Goal: Information Seeking & Learning: Learn about a topic

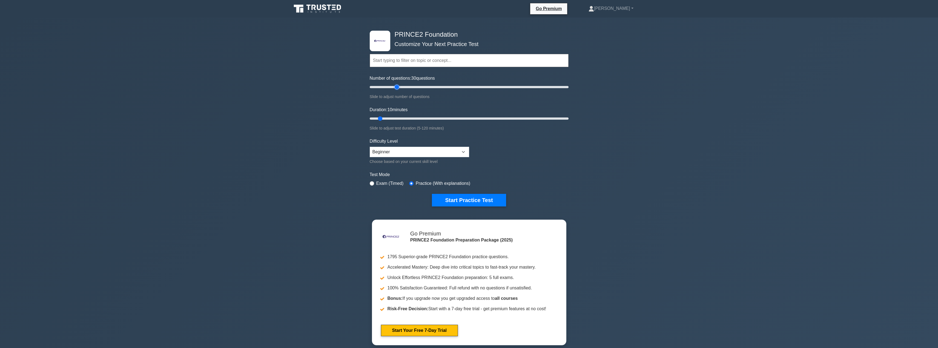
click at [346, 86] on input "Number of questions: 30 questions" at bounding box center [469, 87] width 199 height 7
type input "40"
click at [346, 87] on input "Number of questions: 40 questions" at bounding box center [469, 87] width 199 height 7
click at [346, 118] on input "Duration: 10 minutes" at bounding box center [469, 118] width 199 height 7
type input "25"
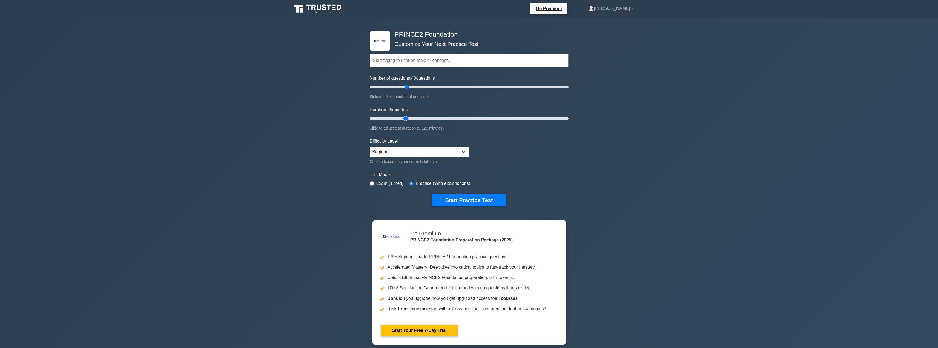
click at [346, 119] on input "Duration: 25 minutes" at bounding box center [469, 118] width 199 height 7
click at [346, 87] on input "Number of questions: 45 questions" at bounding box center [469, 87] width 199 height 7
type input "50"
click at [346, 87] on input "Number of questions: 50 questions" at bounding box center [469, 87] width 199 height 7
click at [346, 153] on select "Beginner Intermediate Expert" at bounding box center [419, 152] width 99 height 10
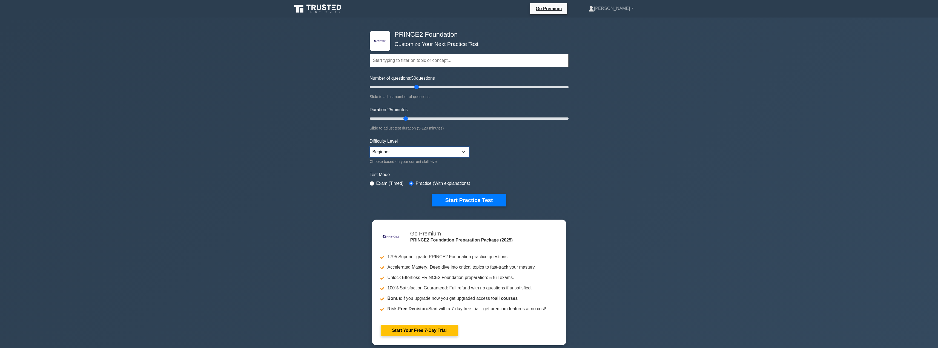
select select "intermediate"
click at [346, 147] on select "Beginner Intermediate Expert" at bounding box center [419, 152] width 99 height 10
click at [346, 173] on button "Start Practice Test" at bounding box center [469, 200] width 74 height 13
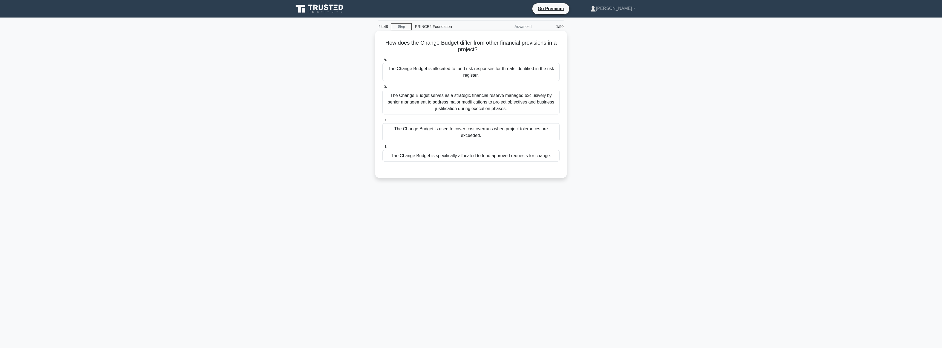
click at [409, 150] on div "The Change Budget is specifically allocated to fund approved requests for chang…" at bounding box center [471, 156] width 178 height 12
click at [382, 147] on input "d. The Change Budget is specifically allocated to fund approved requests for ch…" at bounding box center [382, 147] width 0 height 4
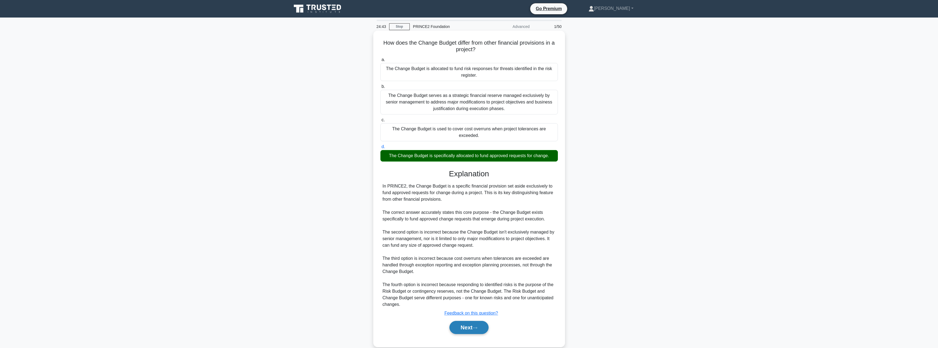
click at [461, 321] on button "Next" at bounding box center [469, 327] width 39 height 13
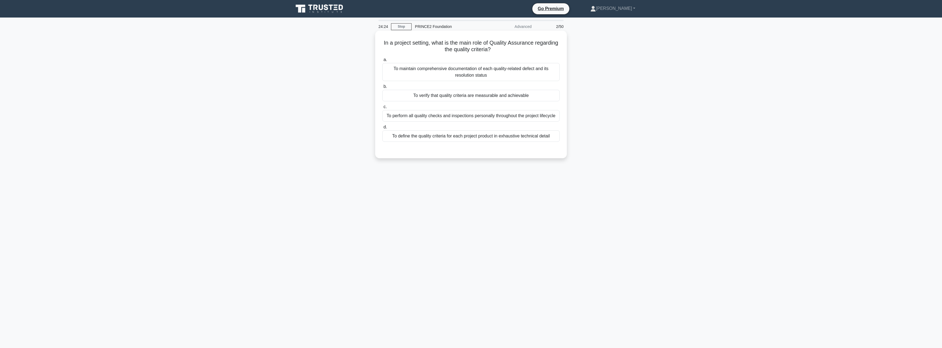
click at [437, 98] on div "To verify that quality criteria are measurable and achievable" at bounding box center [471, 96] width 178 height 12
click at [382, 88] on input "b. To verify that quality criteria are measurable and achievable" at bounding box center [382, 87] width 0 height 4
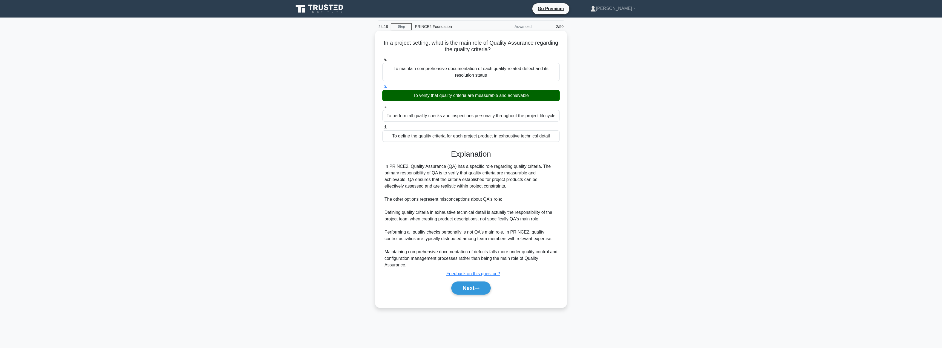
click at [458, 282] on div "Next" at bounding box center [471, 288] width 178 height 18
click at [460, 286] on button "Next" at bounding box center [470, 288] width 39 height 13
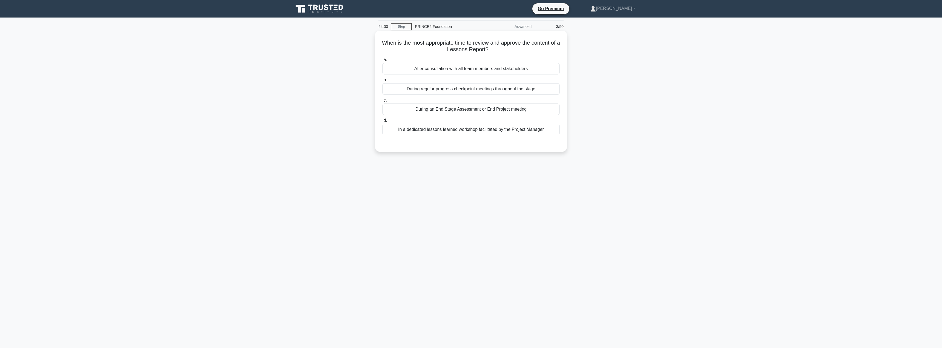
click at [488, 90] on div "During regular progress checkpoint meetings throughout the stage" at bounding box center [471, 89] width 178 height 12
click at [382, 82] on input "b. During regular progress checkpoint meetings throughout the stage" at bounding box center [382, 80] width 0 height 4
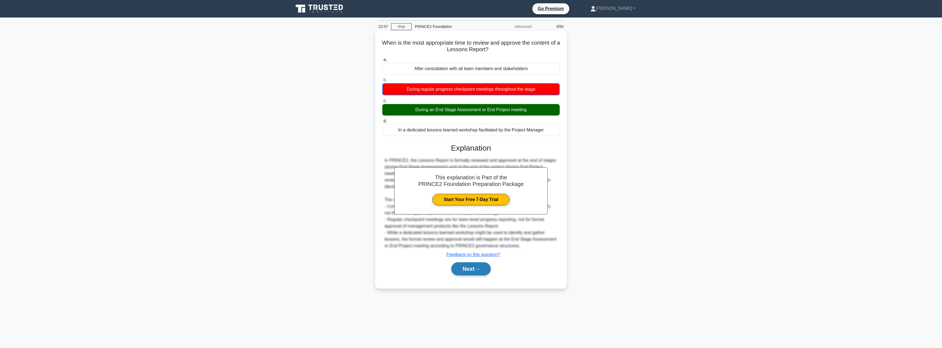
click at [463, 262] on button "Next" at bounding box center [470, 268] width 39 height 13
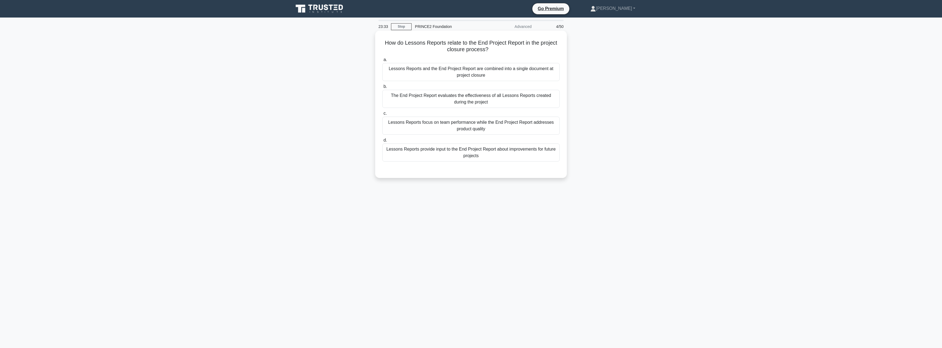
click at [495, 154] on div "Lessons Reports provide input to the End Project Report about improvements for …" at bounding box center [471, 153] width 178 height 18
click at [382, 142] on input "d. Lessons Reports provide input to the End Project Report about improvements f…" at bounding box center [382, 141] width 0 height 4
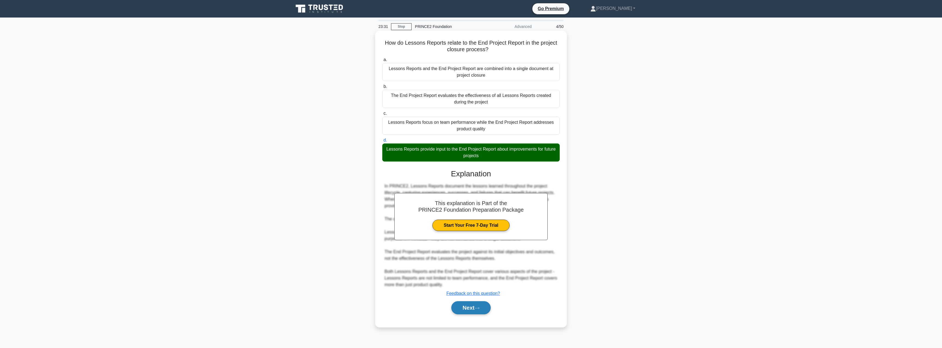
click at [462, 310] on button "Next" at bounding box center [470, 307] width 39 height 13
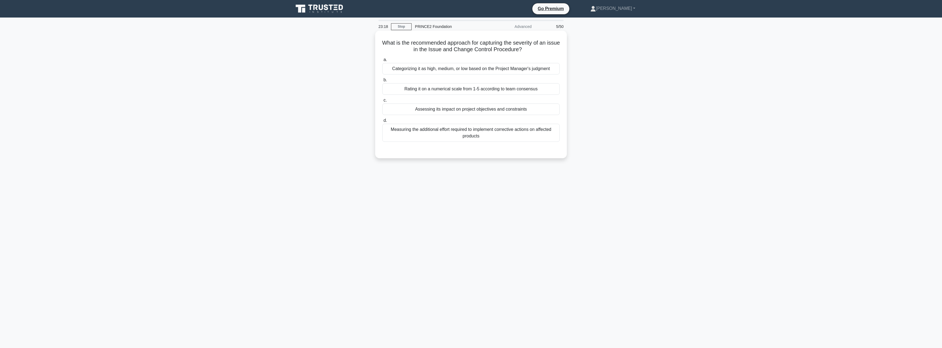
click at [492, 112] on div "Assessing its impact on project objectives and constraints" at bounding box center [471, 110] width 178 height 12
click at [382, 102] on input "c. Assessing its impact on project objectives and constraints" at bounding box center [382, 101] width 0 height 4
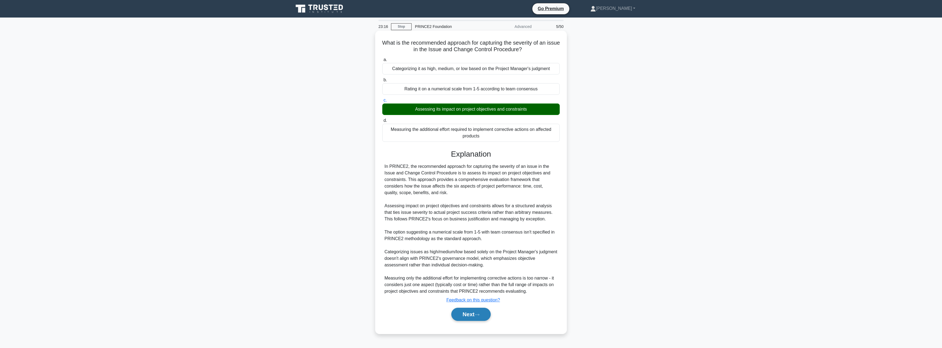
click at [461, 309] on button "Next" at bounding box center [470, 314] width 39 height 13
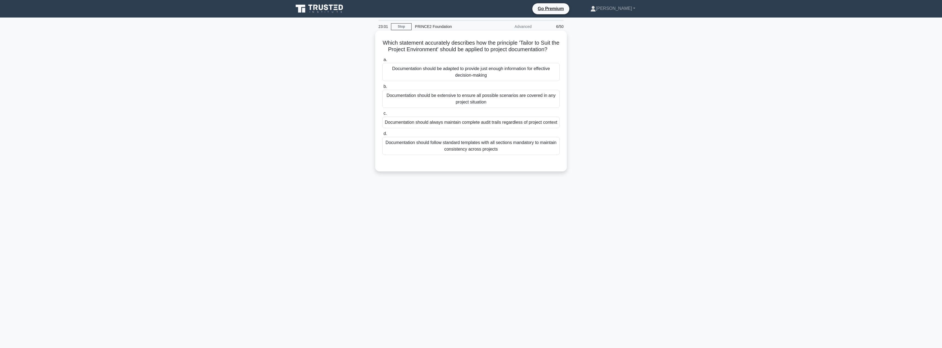
click at [455, 81] on div "Documentation should be adapted to provide just enough information for effectiv…" at bounding box center [471, 72] width 178 height 18
click at [382, 62] on input "a. Documentation should be adapted to provide just enough information for effec…" at bounding box center [382, 60] width 0 height 4
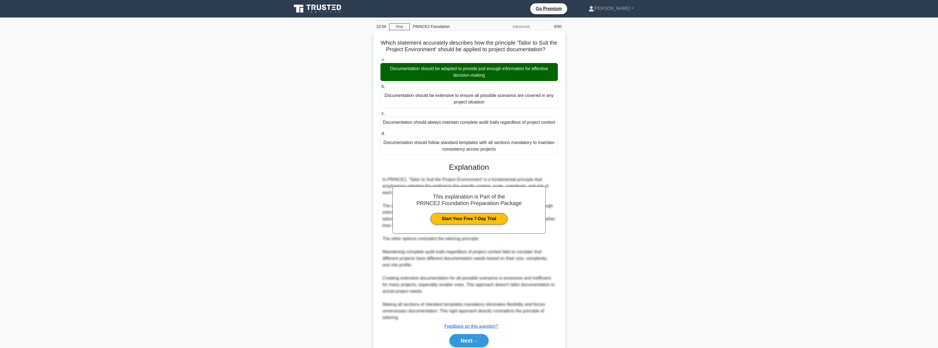
scroll to position [36, 0]
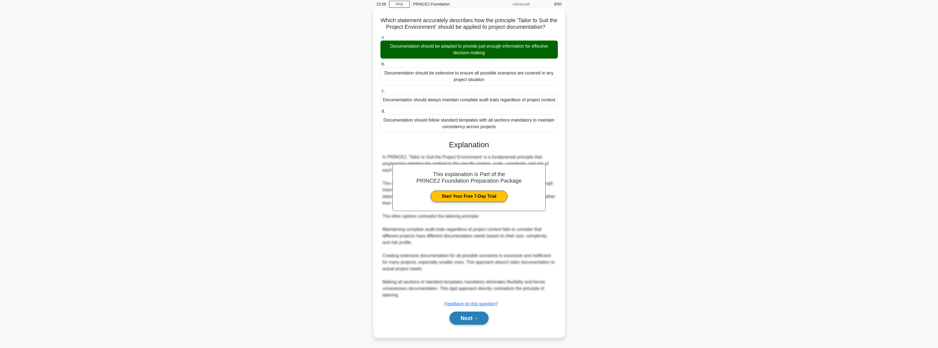
click at [465, 319] on button "Next" at bounding box center [469, 318] width 39 height 13
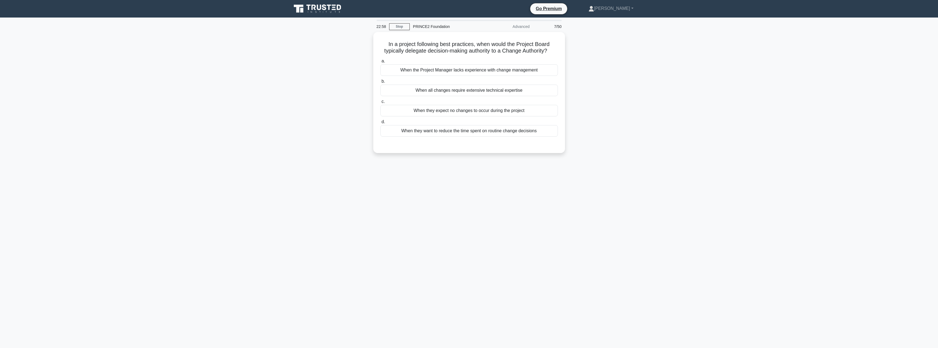
scroll to position [0, 0]
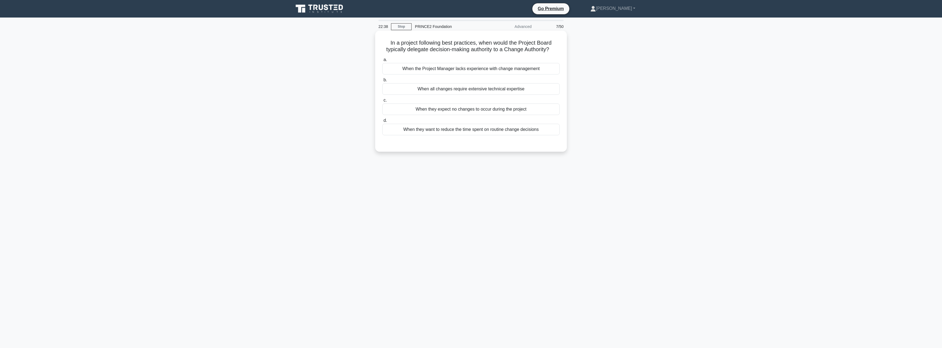
click at [460, 130] on div "When they want to reduce the time spent on routine change decisions" at bounding box center [471, 130] width 178 height 12
click at [382, 122] on input "d. When they want to reduce the time spent on routine change decisions" at bounding box center [382, 121] width 0 height 4
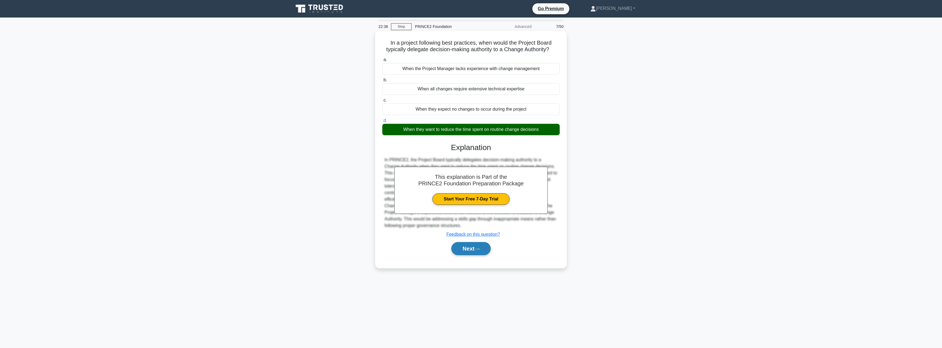
click at [467, 244] on button "Next" at bounding box center [470, 248] width 39 height 13
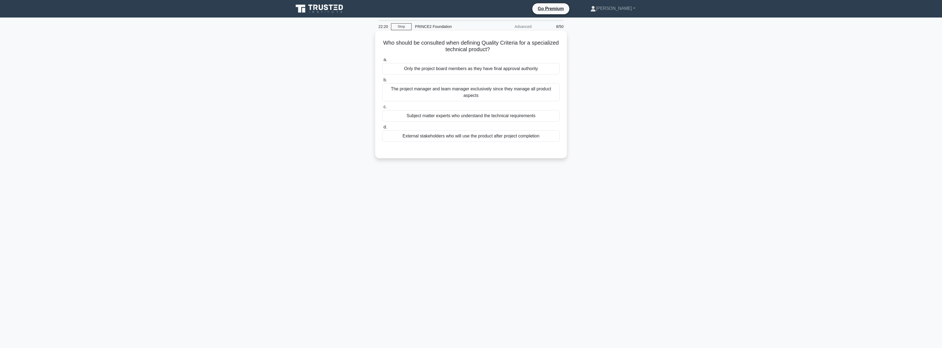
click at [480, 137] on div "External stakeholders who will use the product after project completion" at bounding box center [471, 136] width 178 height 12
click at [382, 129] on input "d. External stakeholders who will use the product after project completion" at bounding box center [382, 127] width 0 height 4
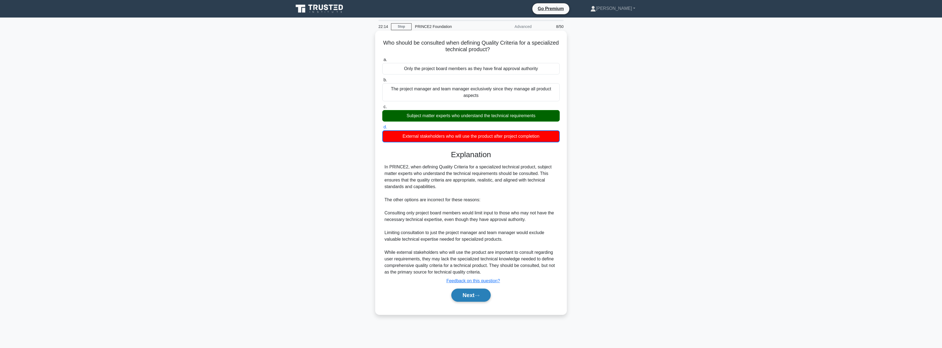
click at [463, 291] on button "Next" at bounding box center [470, 295] width 39 height 13
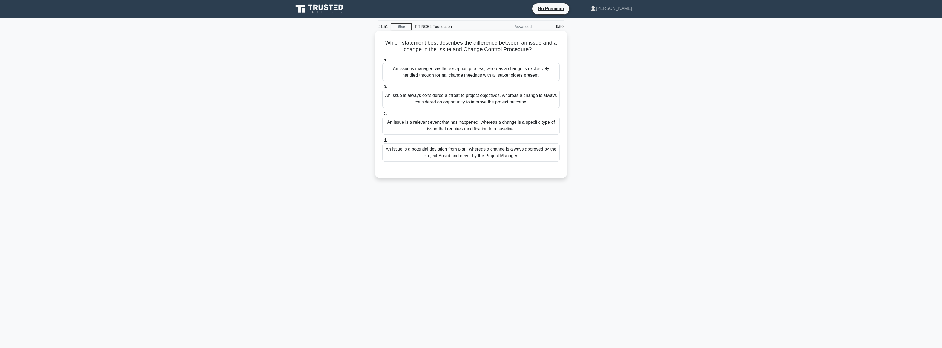
click at [466, 153] on div "An issue is a potential deviation from plan, whereas a change is always approve…" at bounding box center [471, 153] width 178 height 18
click at [382, 142] on input "d. An issue is a potential deviation from plan, whereas a change is always appr…" at bounding box center [382, 141] width 0 height 4
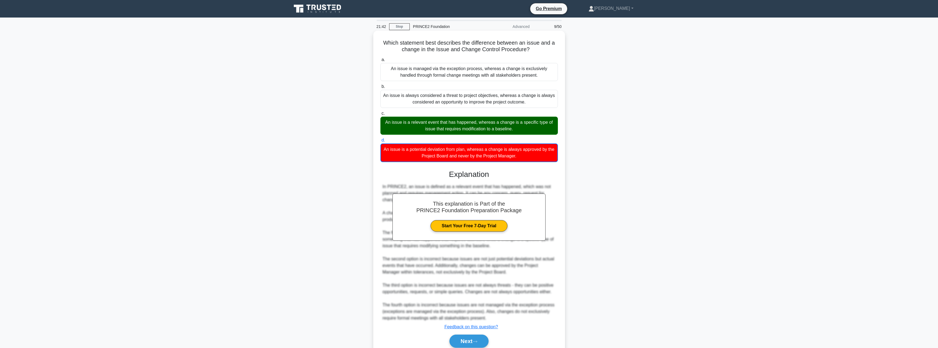
scroll to position [23, 0]
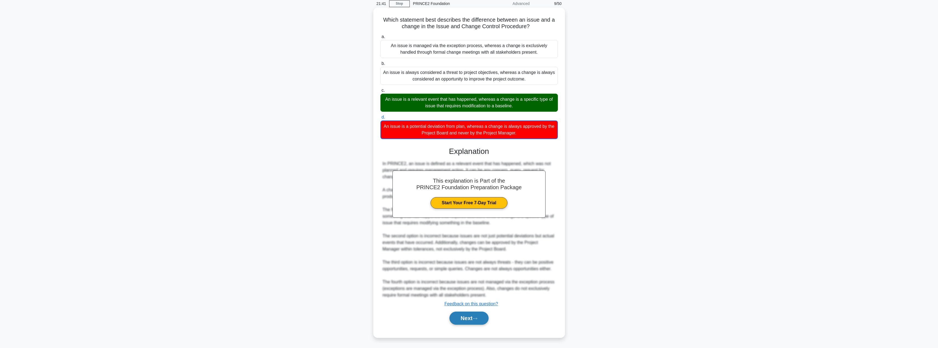
click at [462, 323] on button "Next" at bounding box center [469, 318] width 39 height 13
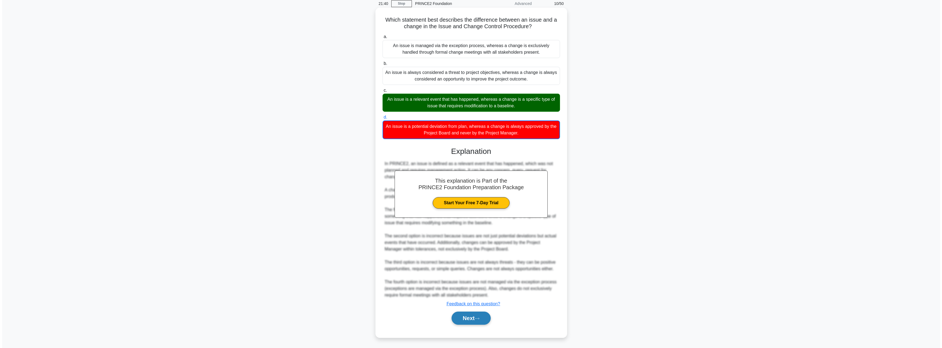
scroll to position [0, 0]
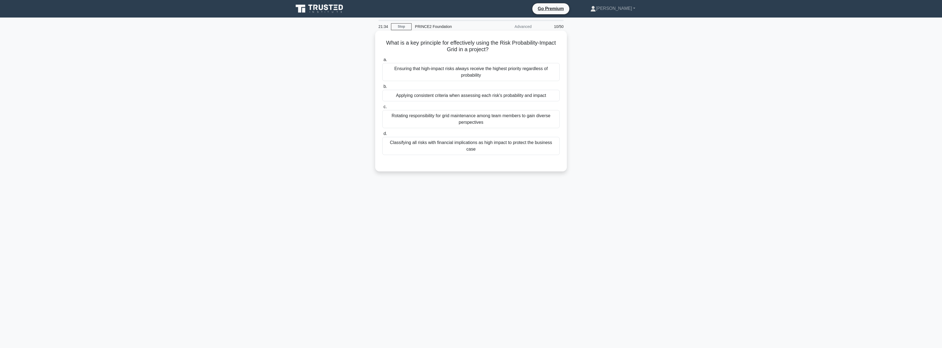
click at [491, 95] on div "Applying consistent criteria when assessing each risk's probability and impact" at bounding box center [471, 96] width 178 height 12
click at [382, 88] on input "b. Applying consistent criteria when assessing each risk's probability and impa…" at bounding box center [382, 87] width 0 height 4
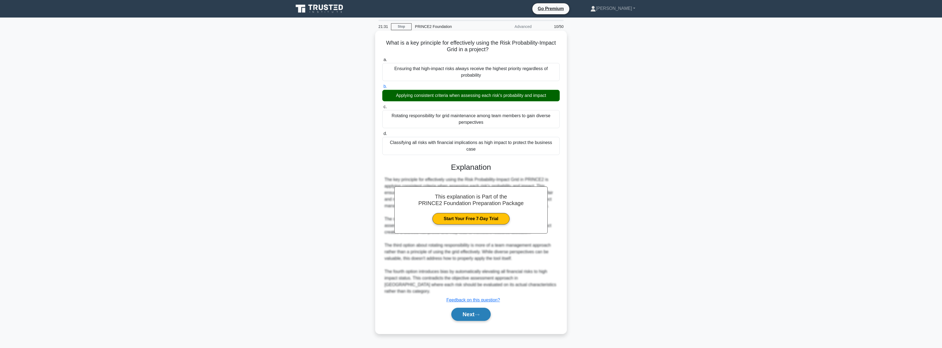
click at [462, 308] on button "Next" at bounding box center [470, 314] width 39 height 13
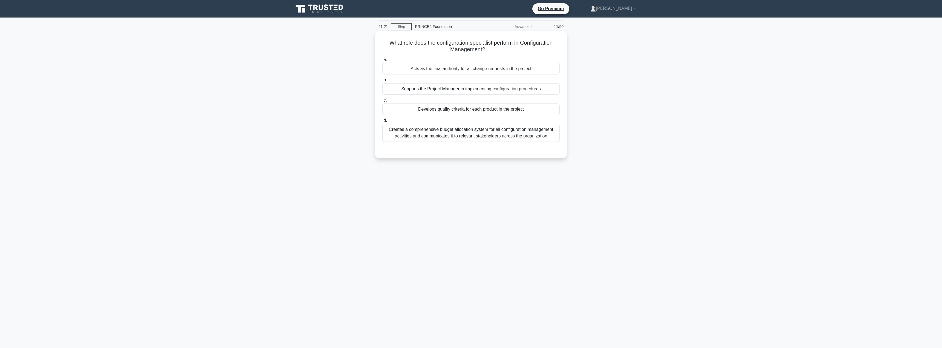
click at [487, 110] on div "Develops quality criteria for each product in the project" at bounding box center [471, 110] width 178 height 12
click at [382, 102] on input "c. Develops quality criteria for each product in the project" at bounding box center [382, 101] width 0 height 4
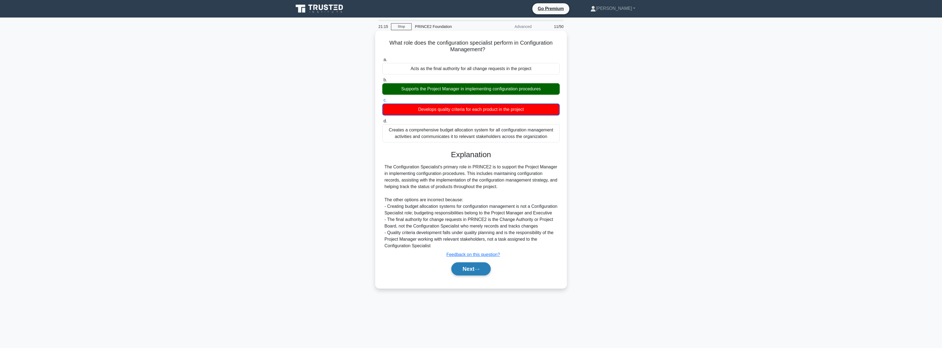
click at [462, 275] on button "Next" at bounding box center [470, 268] width 39 height 13
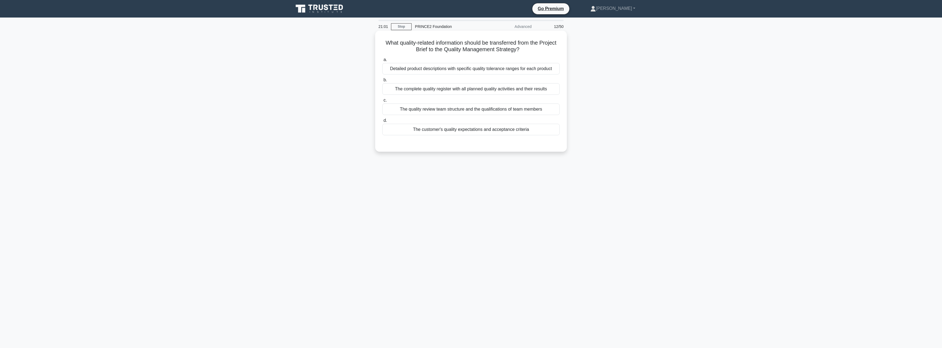
click at [441, 68] on div "Detailed product descriptions with specific quality tolerance ranges for each p…" at bounding box center [471, 69] width 178 height 12
click at [382, 62] on input "a. Detailed product descriptions with specific quality tolerance ranges for eac…" at bounding box center [382, 60] width 0 height 4
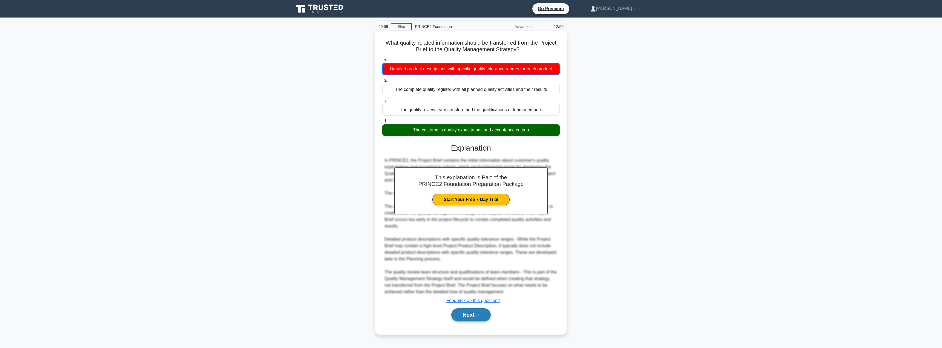
click at [460, 308] on button "Next" at bounding box center [470, 314] width 39 height 13
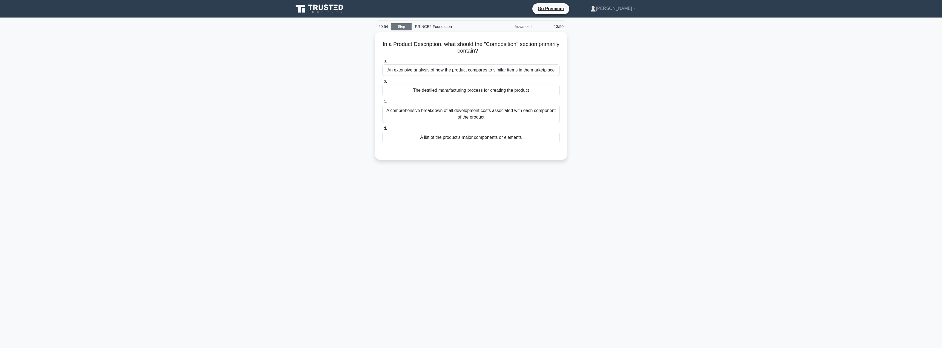
click at [402, 25] on link "Stop" at bounding box center [401, 26] width 21 height 7
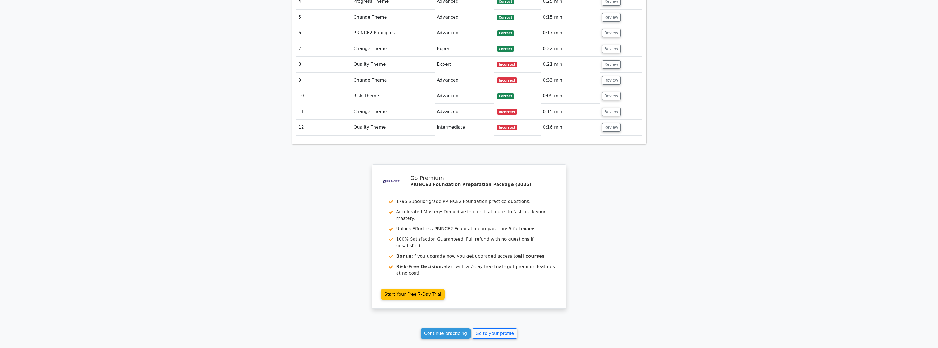
scroll to position [817, 0]
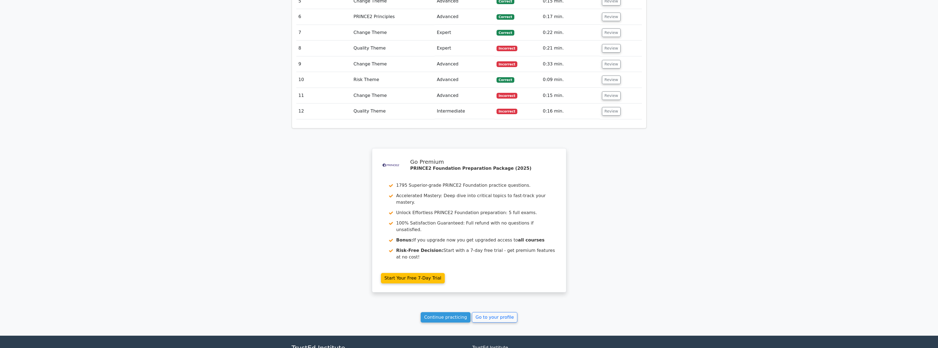
click at [447, 312] on link "Continue practicing" at bounding box center [446, 317] width 50 height 10
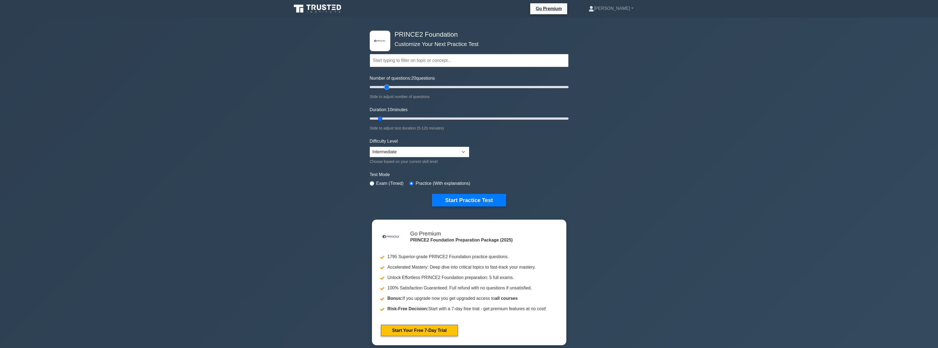
click at [389, 87] on input "Number of questions: 20 questions" at bounding box center [469, 87] width 199 height 7
type input "30"
click at [396, 88] on input "Number of questions: 30 questions" at bounding box center [469, 87] width 199 height 7
click at [390, 119] on input "Duration: 15 minutes" at bounding box center [469, 118] width 199 height 7
type input "20"
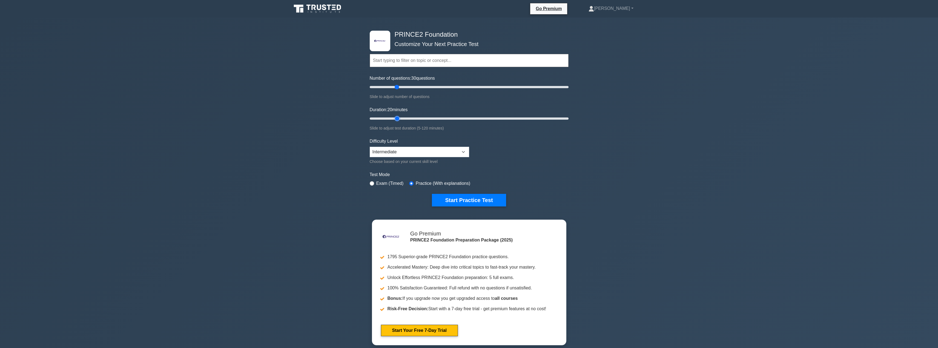
click at [395, 119] on input "Duration: 20 minutes" at bounding box center [469, 118] width 199 height 7
click at [466, 202] on button "Start Practice Test" at bounding box center [469, 200] width 74 height 13
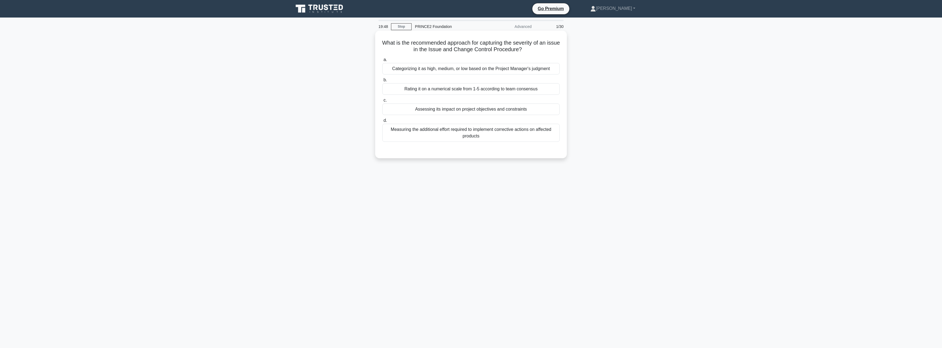
click at [477, 110] on div "Assessing its impact on project objectives and constraints" at bounding box center [471, 110] width 178 height 12
click at [382, 102] on input "c. Assessing its impact on project objectives and constraints" at bounding box center [382, 101] width 0 height 4
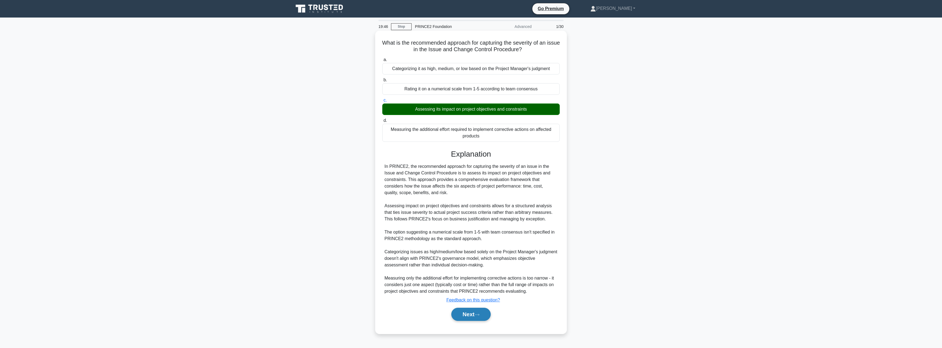
click at [466, 312] on button "Next" at bounding box center [470, 314] width 39 height 13
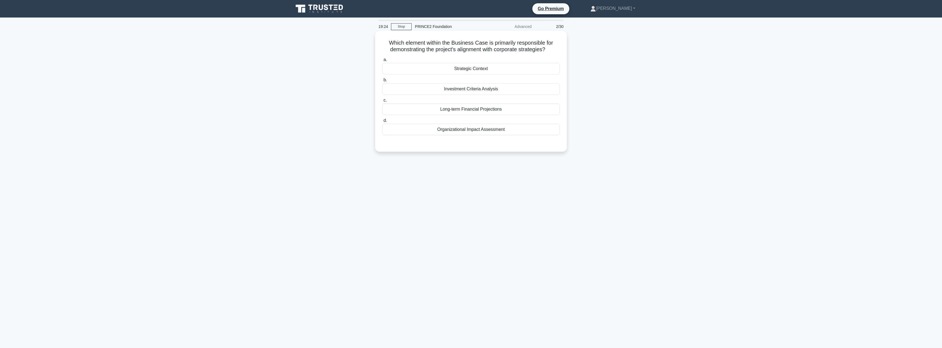
click at [489, 109] on div "Long-term Financial Projections" at bounding box center [471, 110] width 178 height 12
click at [382, 102] on input "c. Long-term Financial Projections" at bounding box center [382, 101] width 0 height 4
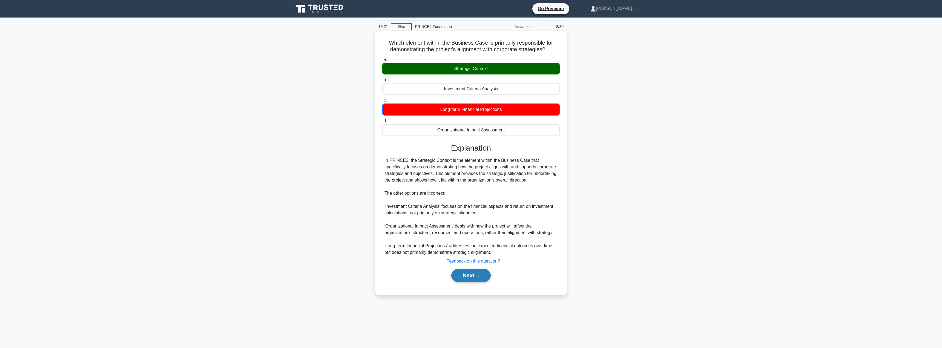
click at [464, 278] on button "Next" at bounding box center [470, 275] width 39 height 13
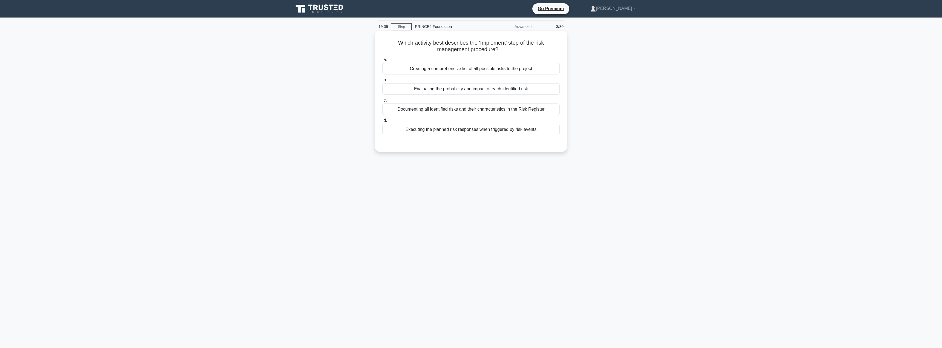
click at [458, 129] on div "Executing the planned risk responses when triggered by risk events" at bounding box center [471, 130] width 178 height 12
click at [382, 122] on input "d. Executing the planned risk responses when triggered by risk events" at bounding box center [382, 121] width 0 height 4
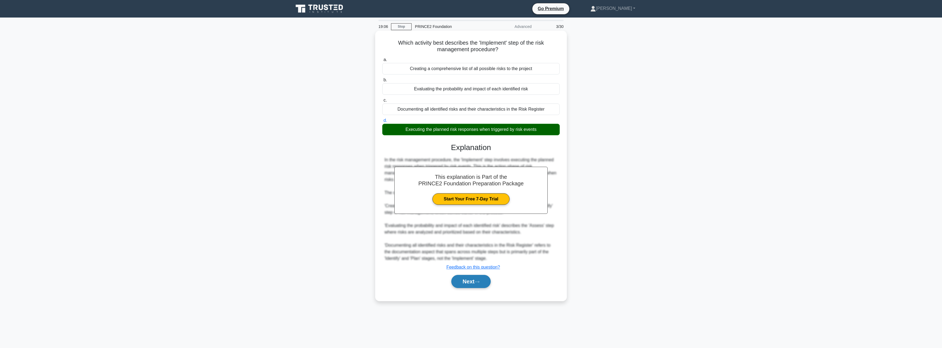
click at [468, 284] on button "Next" at bounding box center [470, 281] width 39 height 13
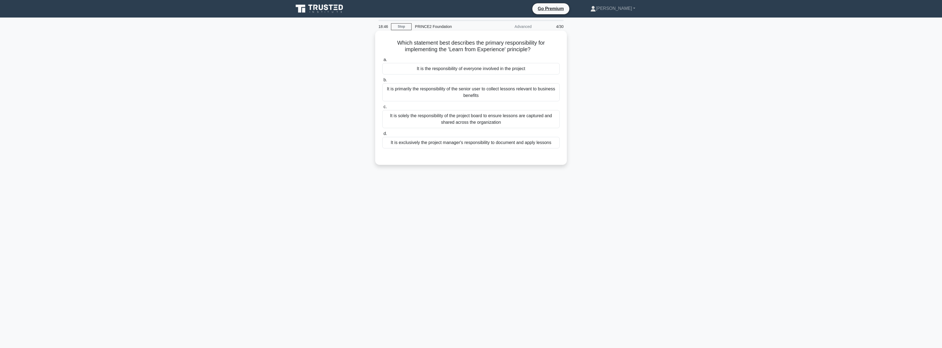
click at [455, 113] on div "It is solely the responsibility of the project board to ensure lessons are capt…" at bounding box center [471, 119] width 178 height 18
click at [382, 109] on input "c. It is solely the responsibility of the project board to ensure lessons are c…" at bounding box center [382, 107] width 0 height 4
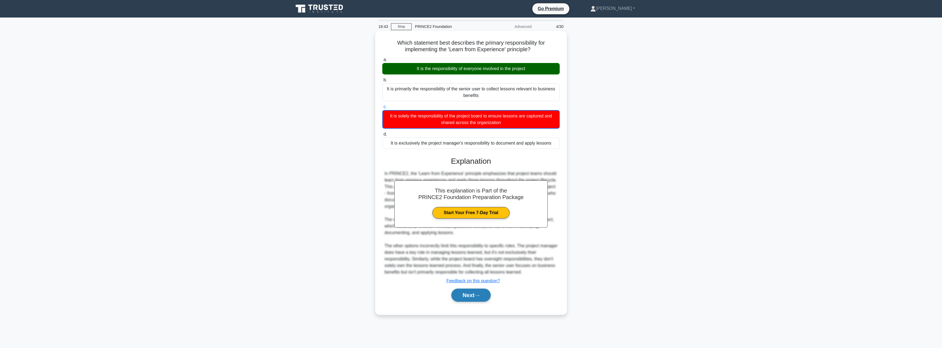
click at [465, 291] on button "Next" at bounding box center [470, 295] width 39 height 13
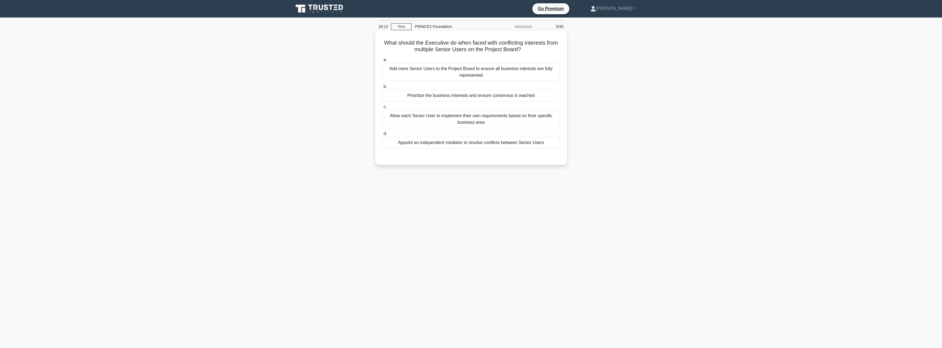
click at [436, 93] on div "Prioritize the business interests and ensure consensus is reached" at bounding box center [471, 96] width 178 height 12
click at [382, 88] on input "b. Prioritize the business interests and ensure consensus is reached" at bounding box center [382, 87] width 0 height 4
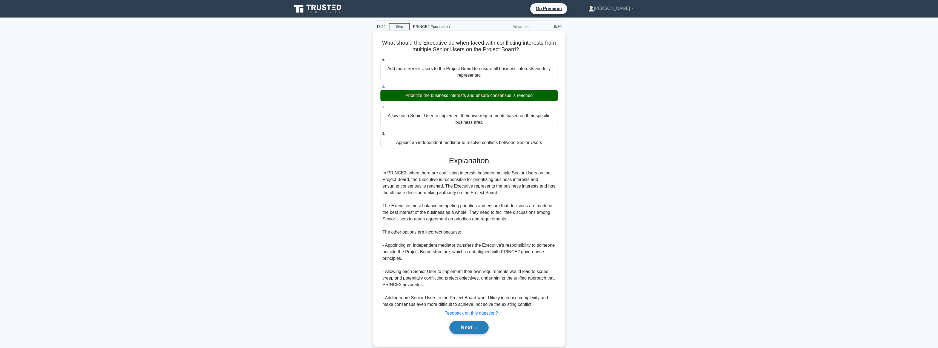
click at [454, 330] on button "Next" at bounding box center [469, 327] width 39 height 13
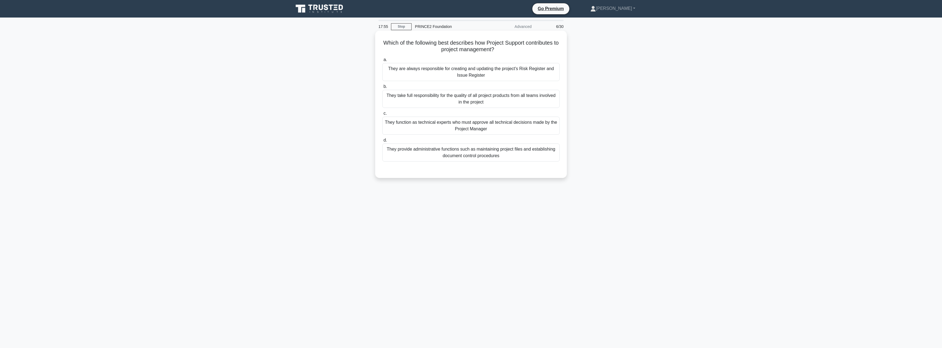
click at [432, 152] on div "They provide administrative functions such as maintaining project files and est…" at bounding box center [471, 153] width 178 height 18
click at [382, 142] on input "d. They provide administrative functions such as maintaining project files and …" at bounding box center [382, 141] width 0 height 4
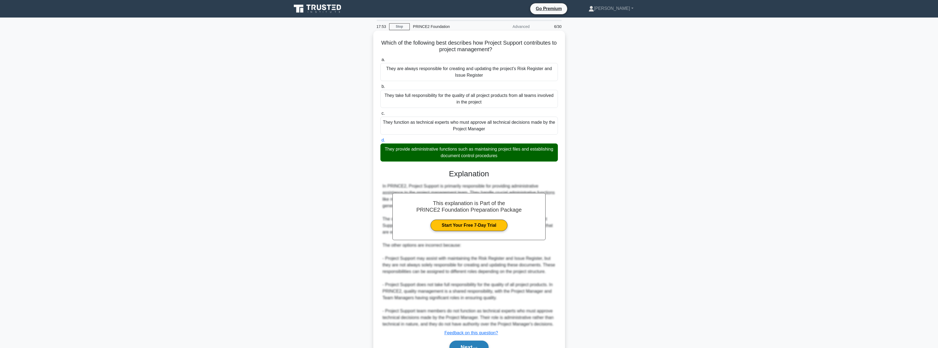
click at [464, 341] on button "Next" at bounding box center [469, 347] width 39 height 13
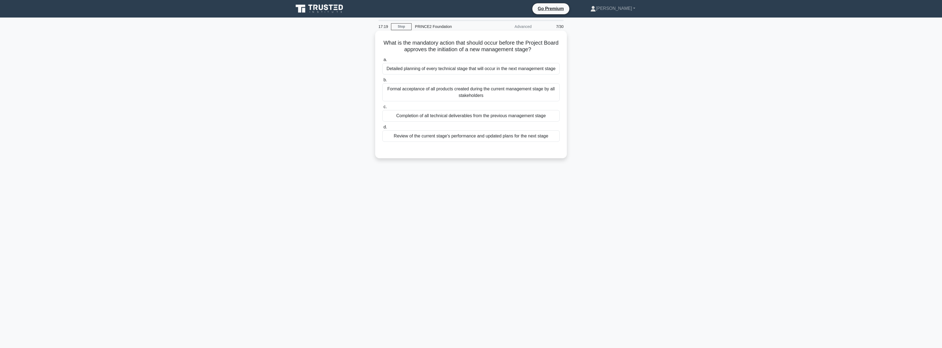
click at [453, 137] on div "Review of the current stage's performance and updated plans for the next stage" at bounding box center [471, 136] width 178 height 12
click at [382, 129] on input "d. Review of the current stage's performance and updated plans for the next sta…" at bounding box center [382, 127] width 0 height 4
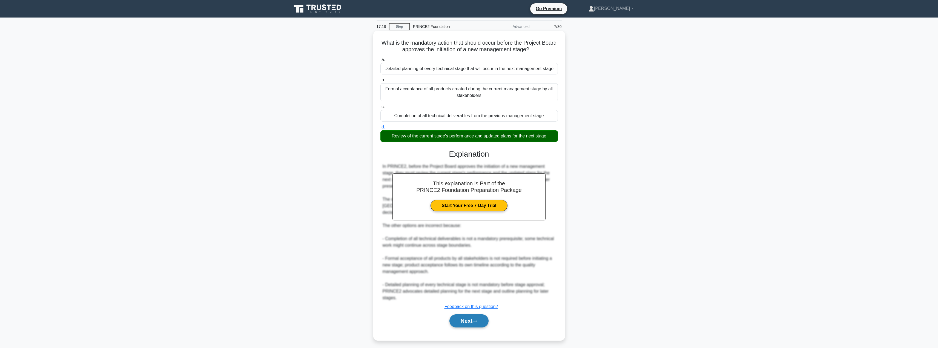
click at [473, 323] on button "Next" at bounding box center [469, 320] width 39 height 13
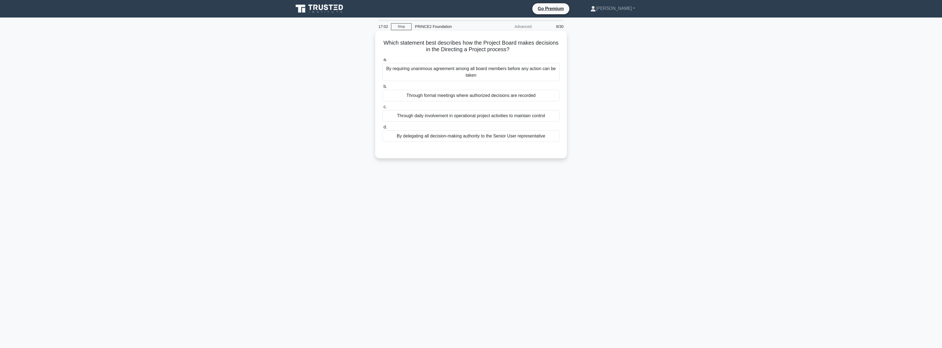
click at [487, 93] on div "Through formal meetings where authorized decisions are recorded" at bounding box center [471, 96] width 178 height 12
click at [382, 88] on input "b. Through formal meetings where authorized decisions are recorded" at bounding box center [382, 87] width 0 height 4
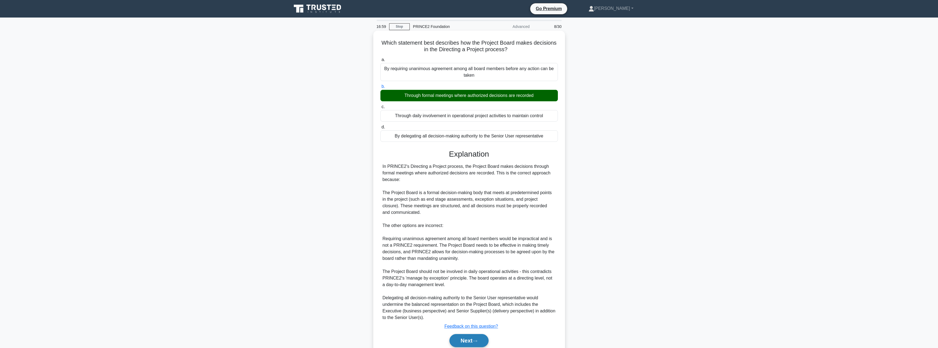
click at [463, 341] on button "Next" at bounding box center [469, 340] width 39 height 13
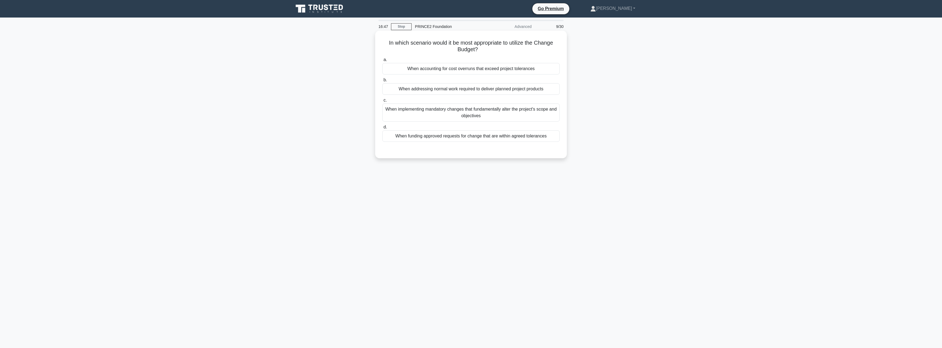
click at [450, 143] on div "a. When accounting for cost overruns that exceed project tolerances b. When add…" at bounding box center [471, 99] width 184 height 88
click at [450, 139] on div "When funding approved requests for change that are within agreed tolerances" at bounding box center [471, 136] width 178 height 12
click at [382, 129] on input "d. When funding approved requests for change that are within agreed tolerances" at bounding box center [382, 127] width 0 height 4
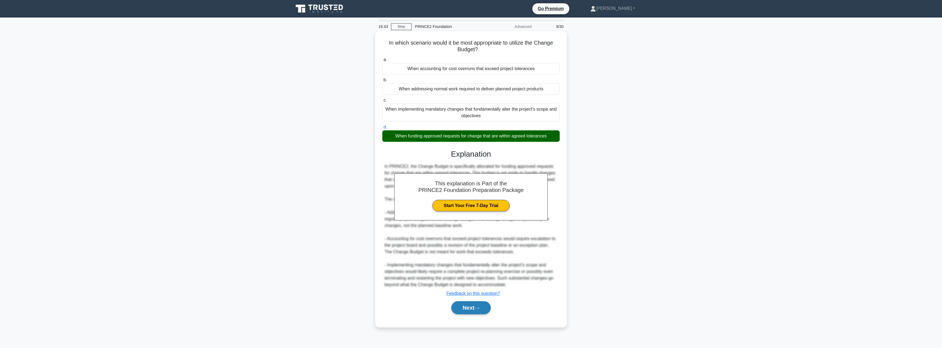
click at [473, 311] on button "Next" at bounding box center [470, 307] width 39 height 13
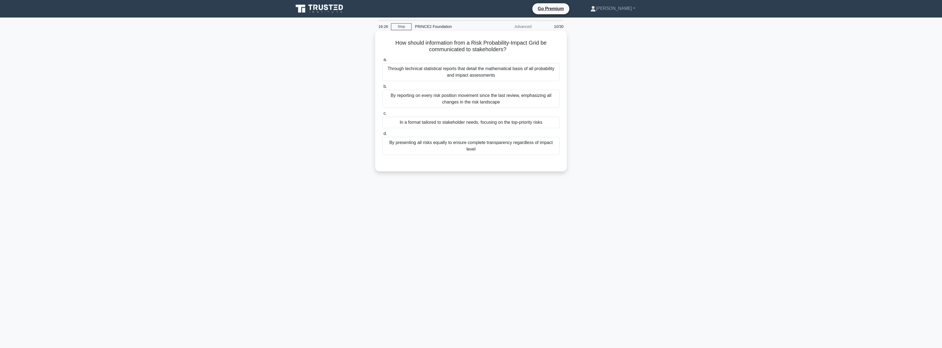
click at [450, 124] on div "In a format tailored to stakeholder needs, focusing on the top-priority risks" at bounding box center [471, 123] width 178 height 12
click at [382, 115] on input "c. In a format tailored to stakeholder needs, focusing on the top-priority risks" at bounding box center [382, 114] width 0 height 4
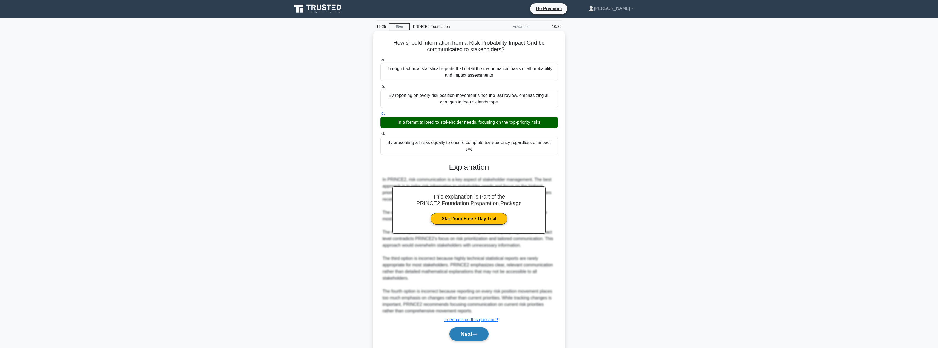
click at [464, 328] on button "Next" at bounding box center [469, 334] width 39 height 13
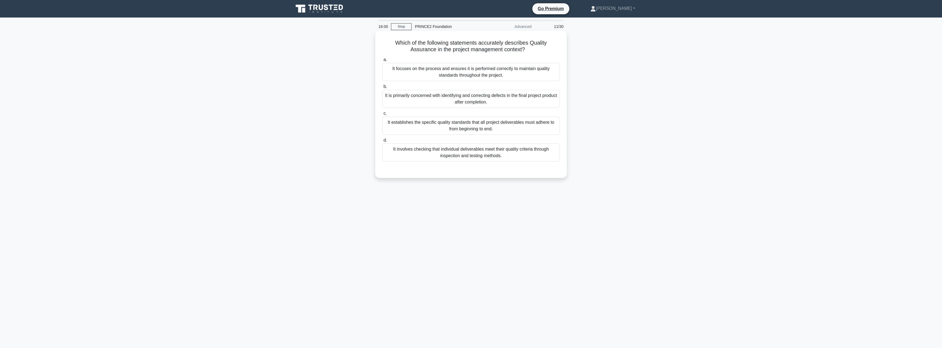
click at [490, 148] on div "It involves checking that individual deliverables meet their quality criteria t…" at bounding box center [471, 153] width 178 height 18
click at [382, 142] on input "d. It involves checking that individual deliverables meet their quality criteri…" at bounding box center [382, 141] width 0 height 4
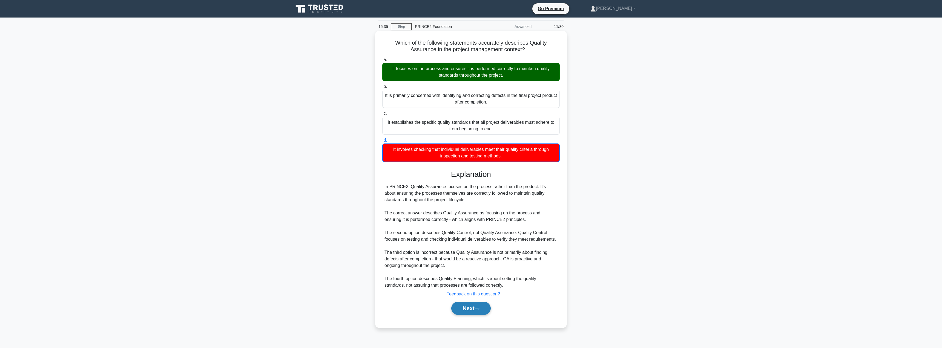
click at [465, 305] on button "Next" at bounding box center [470, 308] width 39 height 13
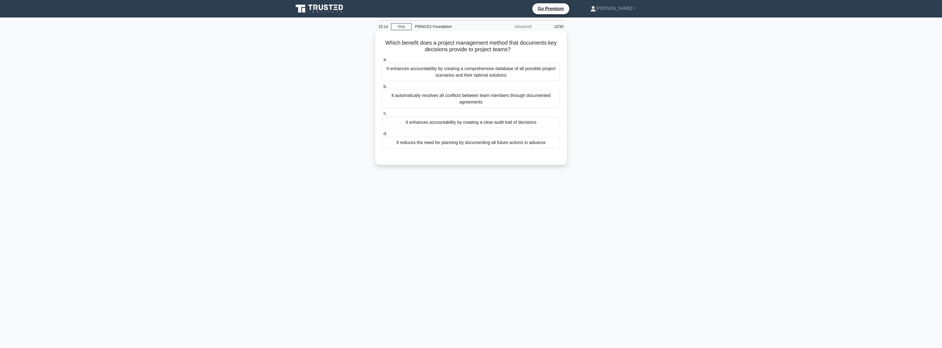
click at [460, 125] on div "It enhances accountability by creating a clear audit trail of decisions" at bounding box center [471, 123] width 178 height 12
click at [382, 115] on input "c. It enhances accountability by creating a clear audit trail of decisions" at bounding box center [382, 114] width 0 height 4
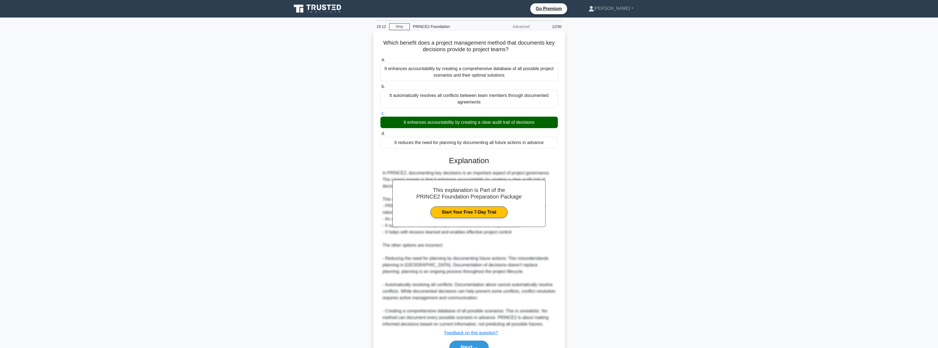
scroll to position [29, 0]
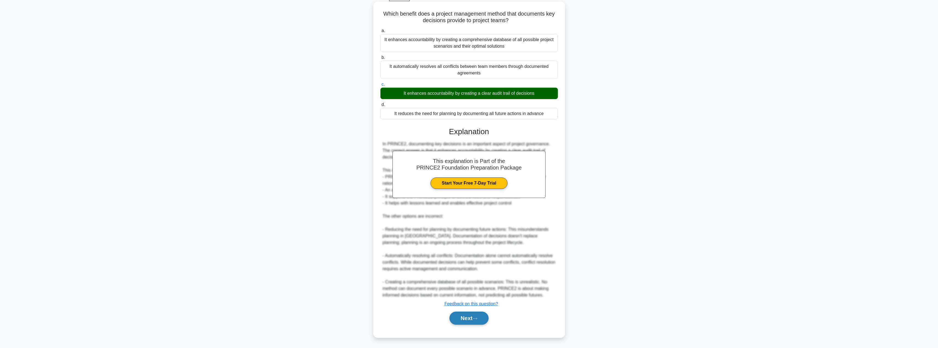
click at [459, 318] on button "Next" at bounding box center [469, 318] width 39 height 13
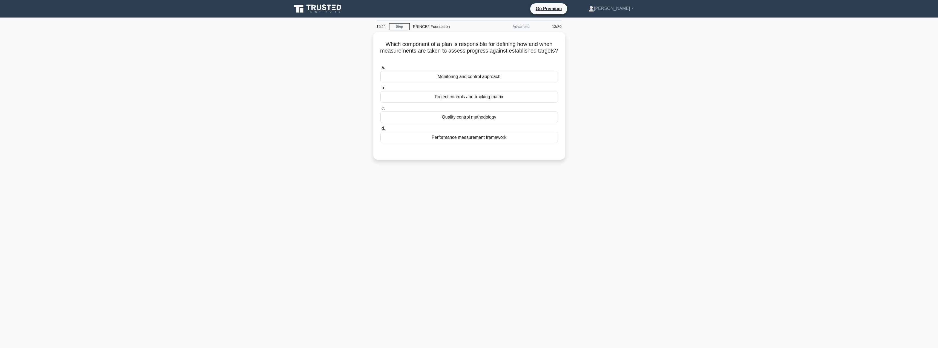
scroll to position [0, 0]
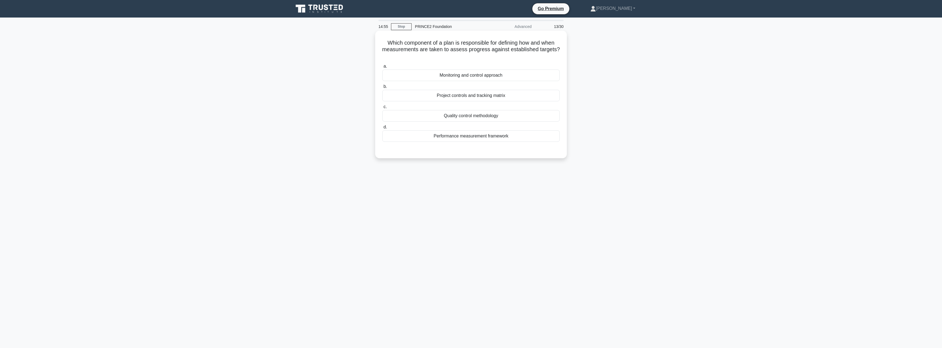
click at [473, 99] on div "Project controls and tracking matrix" at bounding box center [471, 96] width 178 height 12
click at [382, 88] on input "b. Project controls and tracking matrix" at bounding box center [382, 87] width 0 height 4
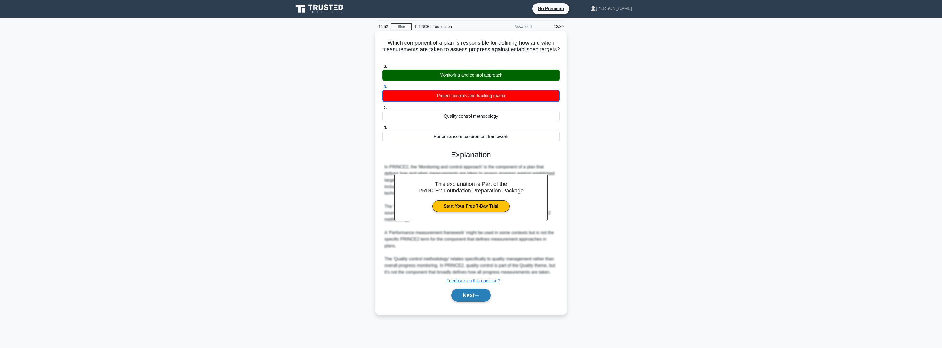
click at [468, 289] on button "Next" at bounding box center [470, 295] width 39 height 13
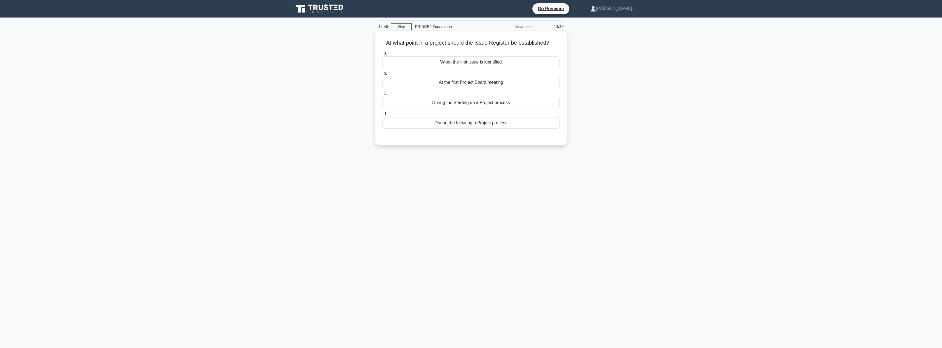
click at [471, 122] on div "During the Initiating a Project process" at bounding box center [471, 123] width 178 height 12
click at [382, 116] on input "d. During the Initiating a Project process" at bounding box center [382, 114] width 0 height 4
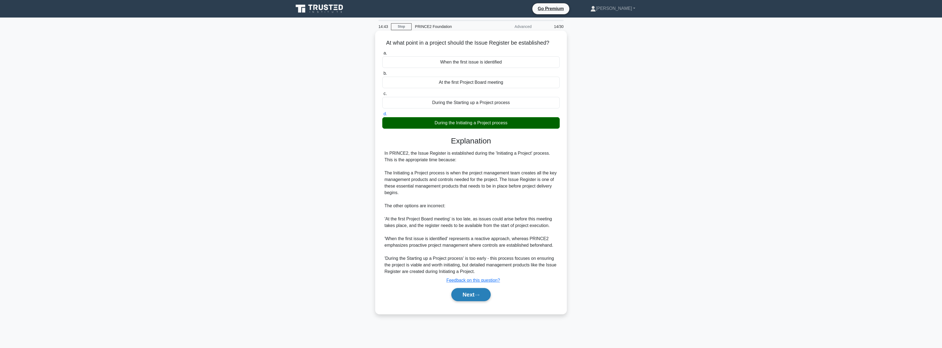
click at [463, 298] on button "Next" at bounding box center [470, 294] width 39 height 13
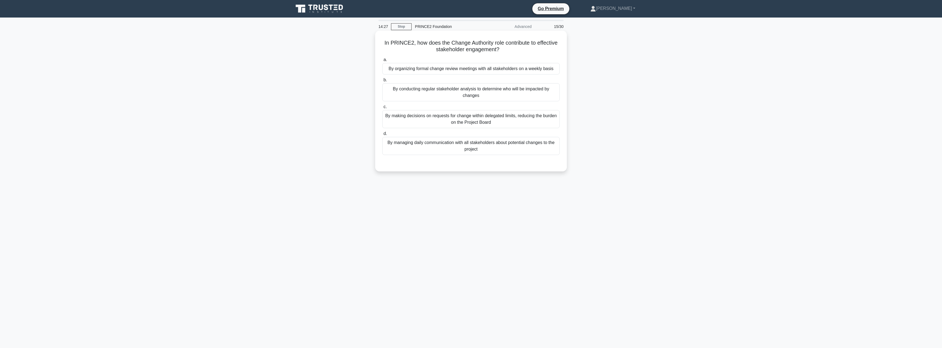
click at [457, 126] on div "By making decisions on requests for change within delegated limits, reducing th…" at bounding box center [471, 119] width 178 height 18
click at [382, 109] on input "c. By making decisions on requests for change within delegated limits, reducing…" at bounding box center [382, 107] width 0 height 4
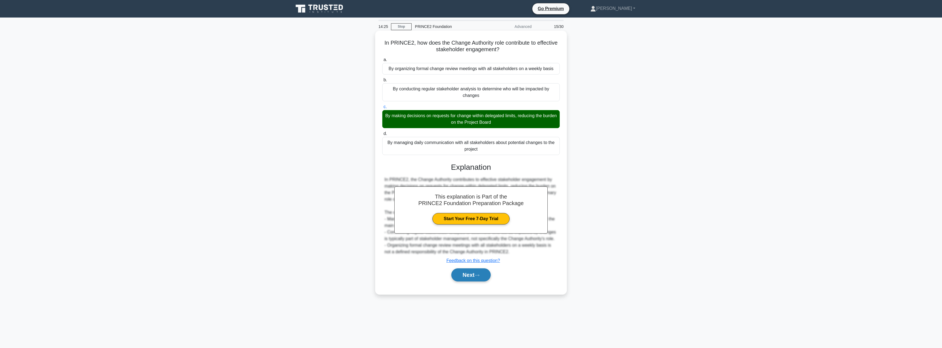
click at [467, 276] on button "Next" at bounding box center [470, 274] width 39 height 13
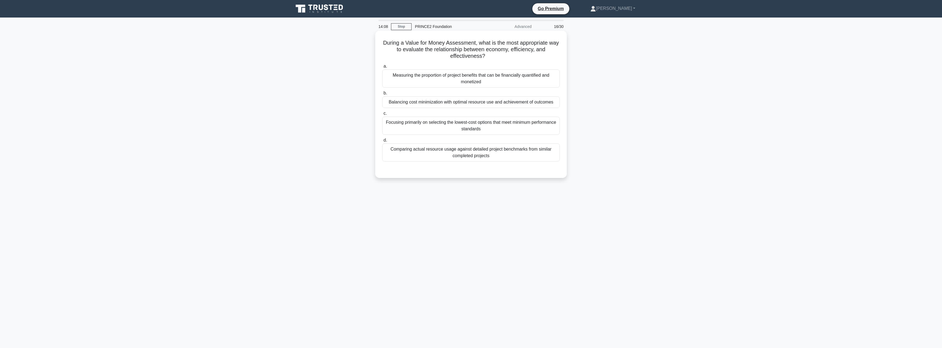
click at [476, 129] on div "Focusing primarily on selecting the lowest-cost options that meet minimum perfo…" at bounding box center [471, 126] width 178 height 18
click at [382, 115] on input "c. Focusing primarily on selecting the lowest-cost options that meet minimum pe…" at bounding box center [382, 114] width 0 height 4
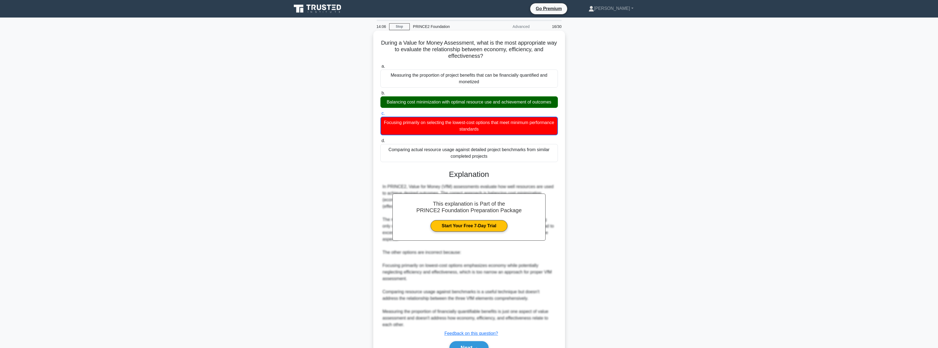
scroll to position [30, 0]
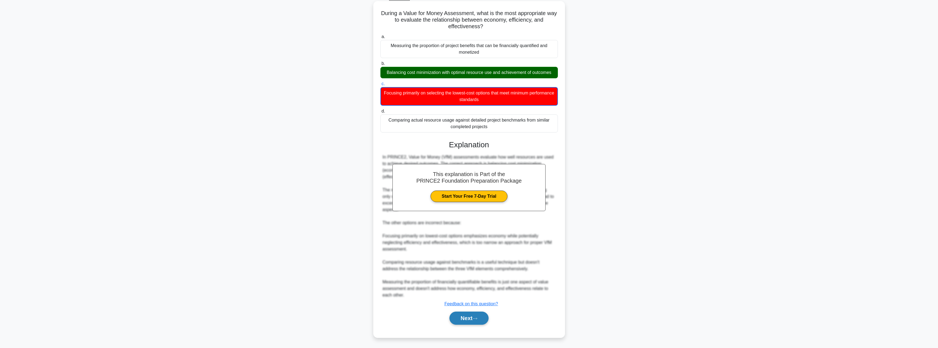
click at [467, 321] on button "Next" at bounding box center [469, 318] width 39 height 13
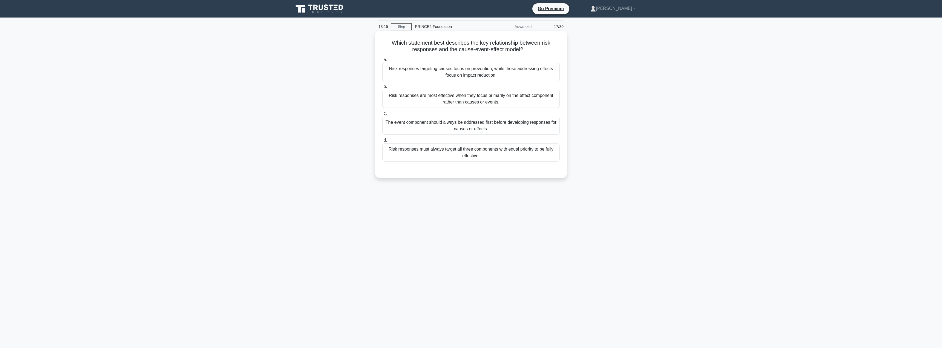
click at [450, 70] on div "Risk responses targeting causes focus on prevention, while those addressing eff…" at bounding box center [471, 72] width 178 height 18
click at [382, 62] on input "a. Risk responses targeting causes focus on prevention, while those addressing …" at bounding box center [382, 60] width 0 height 4
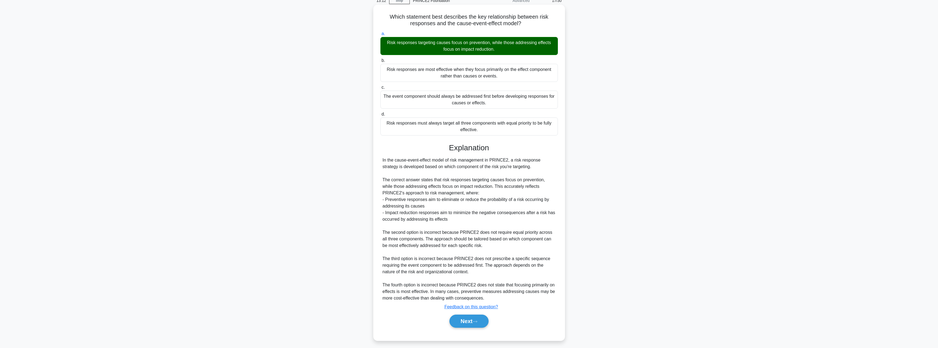
scroll to position [29, 0]
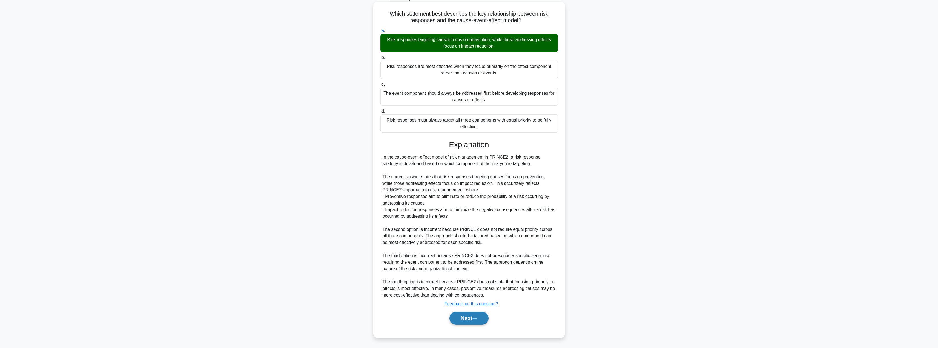
click at [455, 315] on button "Next" at bounding box center [469, 318] width 39 height 13
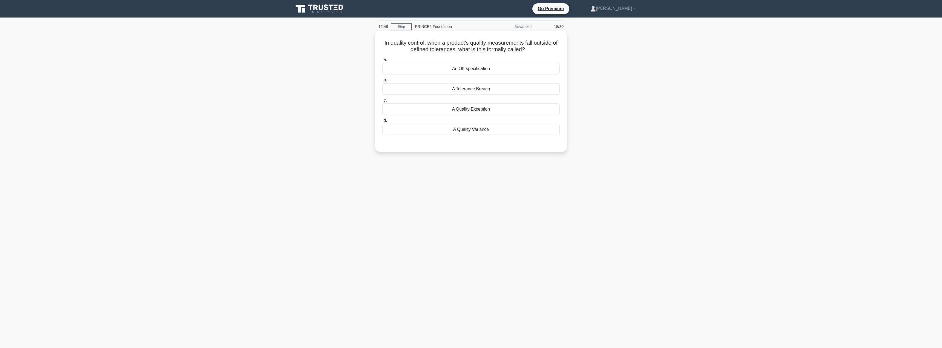
click at [462, 111] on div "A Quality Exception" at bounding box center [471, 110] width 178 height 12
click at [382, 102] on input "c. A Quality Exception" at bounding box center [382, 101] width 0 height 4
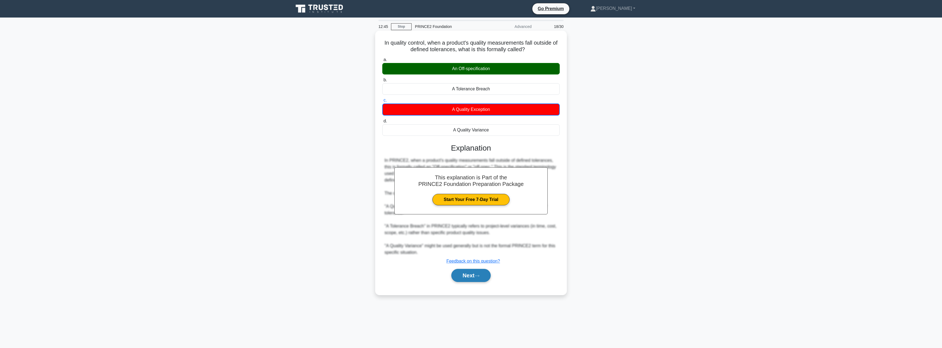
click at [465, 279] on button "Next" at bounding box center [470, 275] width 39 height 13
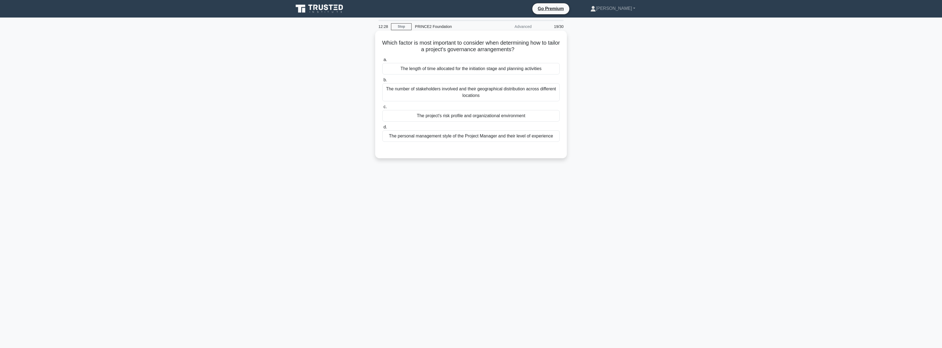
click at [480, 116] on div "The project's risk profile and organizational environment" at bounding box center [471, 116] width 178 height 12
click at [382, 109] on input "c. The project's risk profile and organizational environment" at bounding box center [382, 107] width 0 height 4
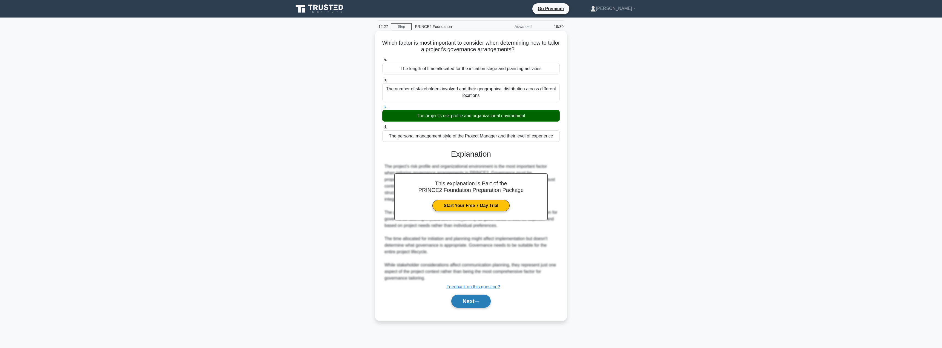
click at [466, 297] on button "Next" at bounding box center [470, 301] width 39 height 13
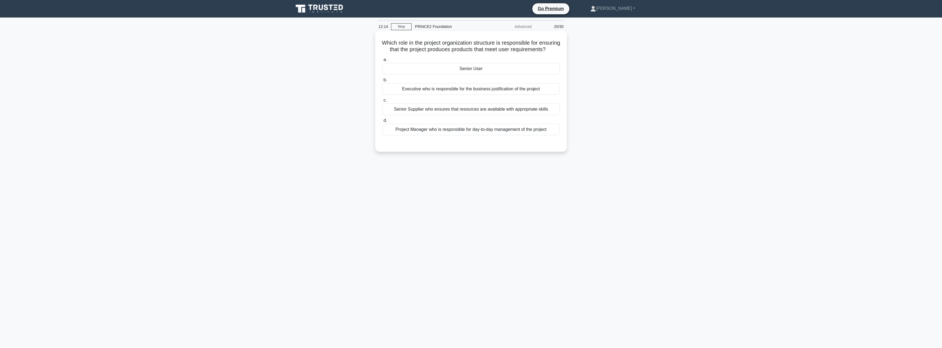
click at [469, 75] on div "Senior User" at bounding box center [471, 69] width 178 height 12
click at [382, 62] on input "a. Senior User" at bounding box center [382, 60] width 0 height 4
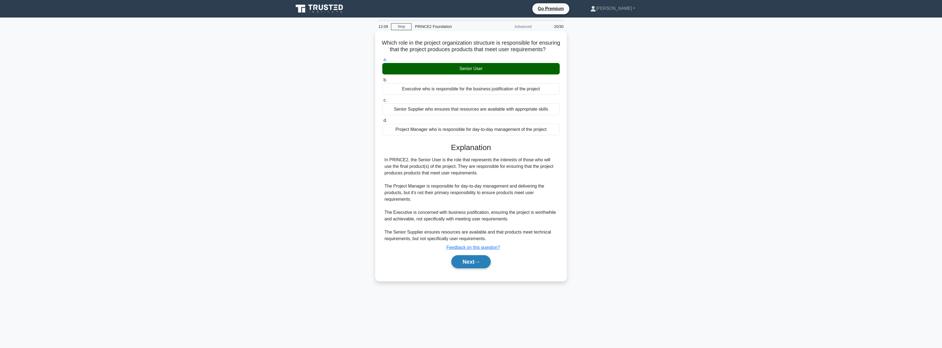
click at [463, 268] on button "Next" at bounding box center [470, 261] width 39 height 13
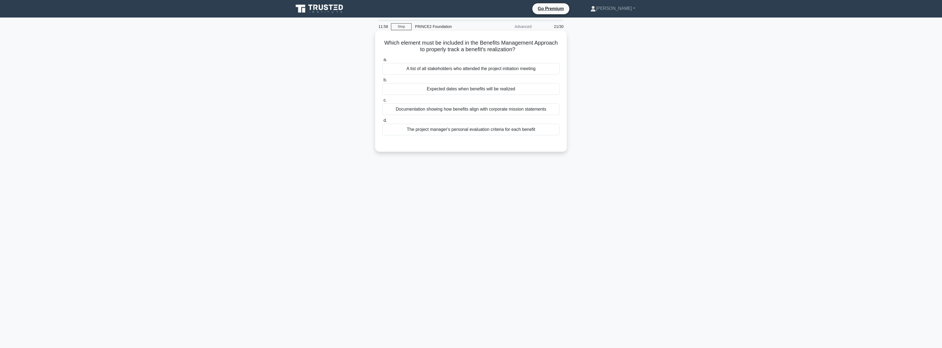
click at [431, 111] on div "Documentation showing how benefits align with corporate mission statements" at bounding box center [471, 110] width 178 height 12
click at [382, 102] on input "c. Documentation showing how benefits align with corporate mission statements" at bounding box center [382, 101] width 0 height 4
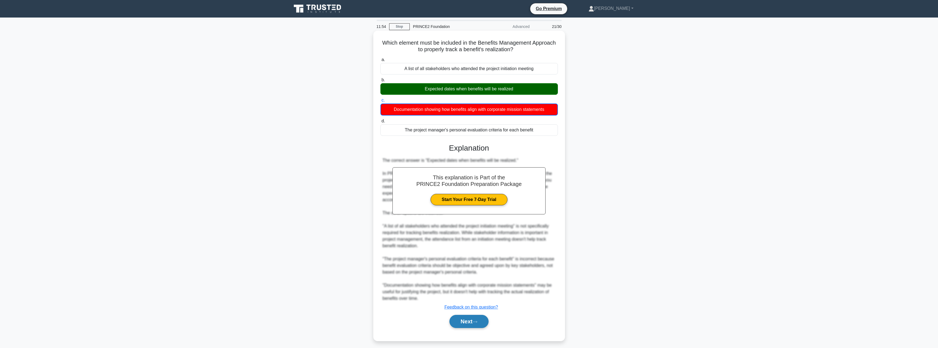
click at [456, 325] on button "Next" at bounding box center [469, 321] width 39 height 13
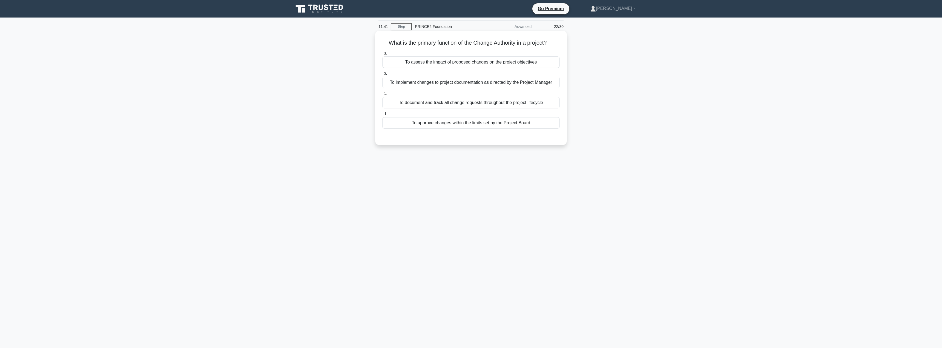
click at [449, 120] on div "To approve changes within the limits set by the Project Board" at bounding box center [471, 123] width 178 height 12
click at [382, 116] on input "d. To approve changes within the limits set by the Project Board" at bounding box center [382, 114] width 0 height 4
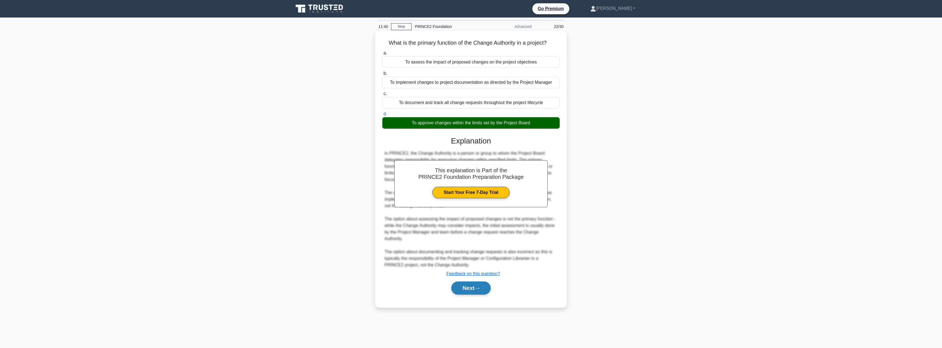
click at [468, 287] on button "Next" at bounding box center [470, 288] width 39 height 13
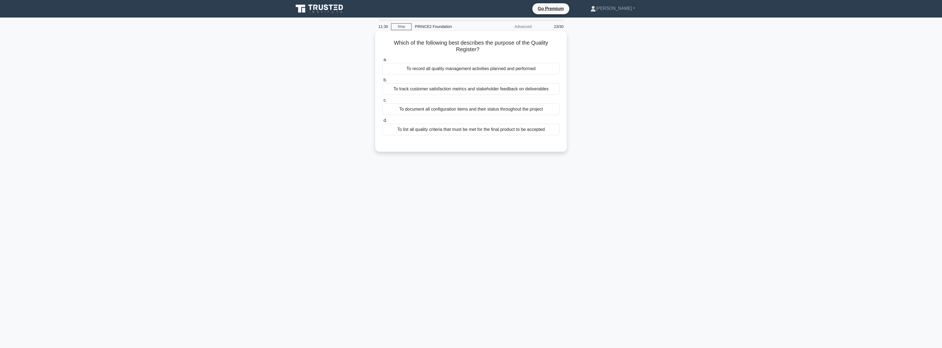
click at [504, 130] on div "To list all quality criteria that must be met for the final product to be accep…" at bounding box center [471, 130] width 178 height 12
click at [382, 122] on input "d. To list all quality criteria that must be met for the final product to be ac…" at bounding box center [382, 121] width 0 height 4
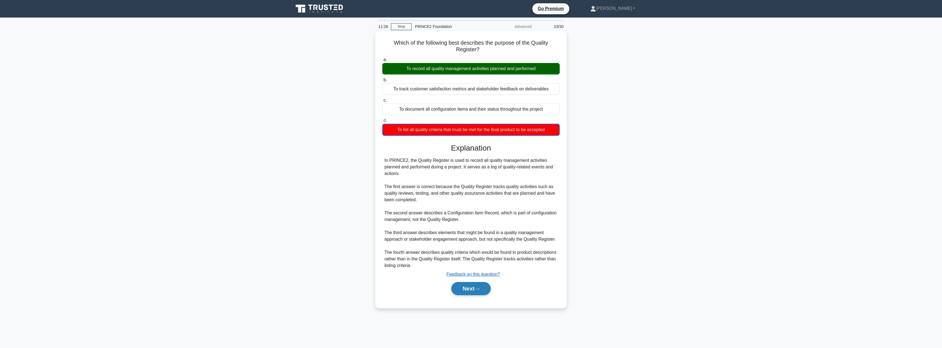
click at [463, 289] on button "Next" at bounding box center [470, 288] width 39 height 13
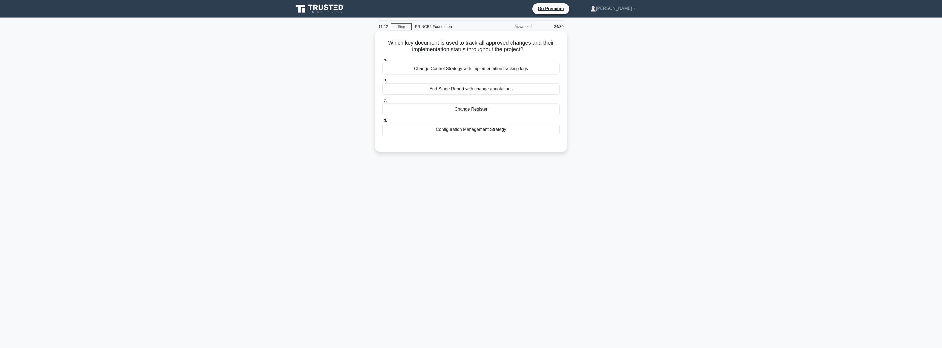
click at [477, 107] on div "Change Register" at bounding box center [471, 110] width 178 height 12
click at [382, 102] on input "c. Change Register" at bounding box center [382, 101] width 0 height 4
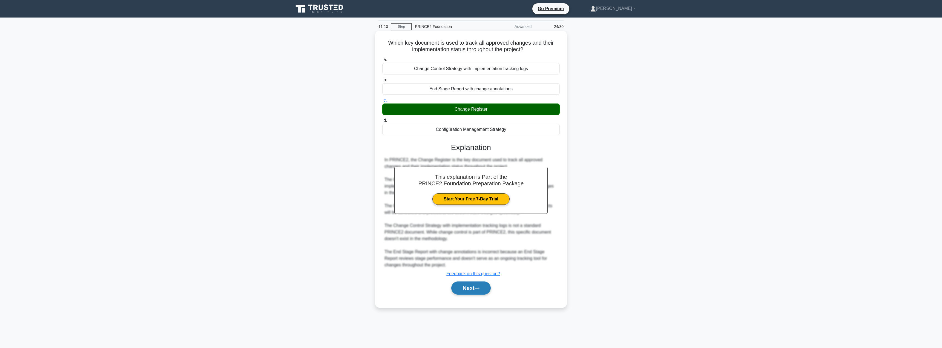
click at [471, 285] on button "Next" at bounding box center [470, 288] width 39 height 13
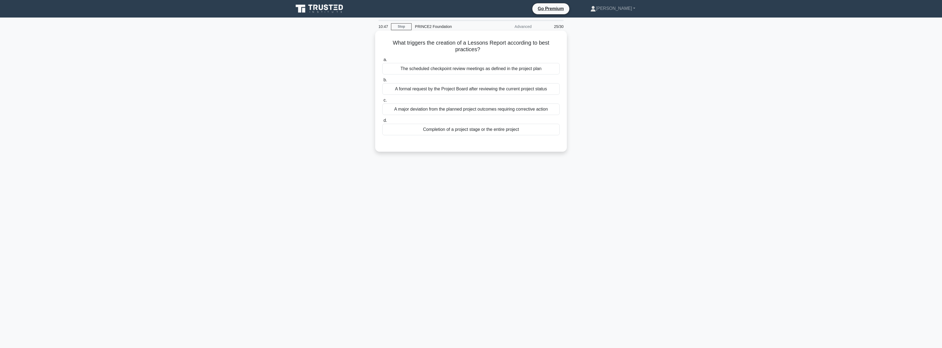
click at [489, 71] on div "The scheduled checkpoint review meetings as defined in the project plan" at bounding box center [471, 69] width 178 height 12
click at [382, 62] on input "a. The scheduled checkpoint review meetings as defined in the project plan" at bounding box center [382, 60] width 0 height 4
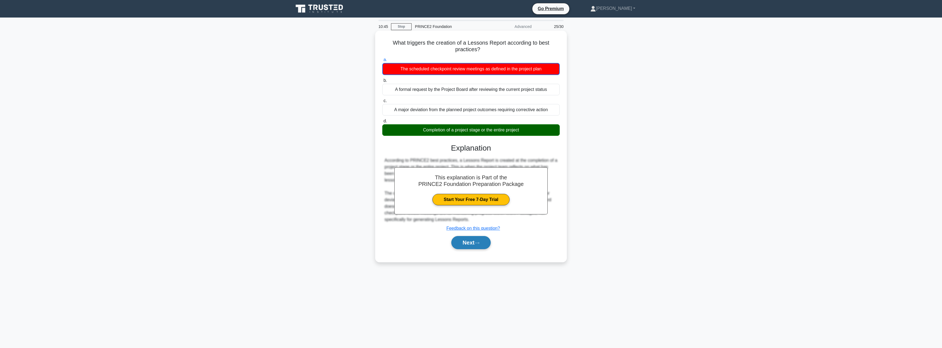
click at [466, 242] on button "Next" at bounding box center [470, 242] width 39 height 13
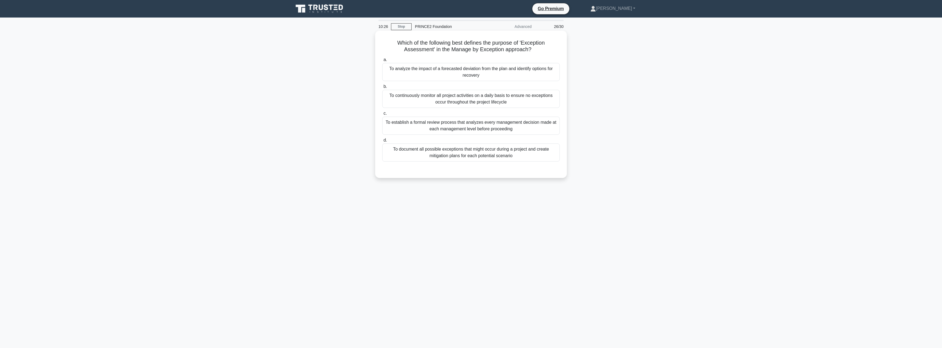
click at [467, 73] on div "To analyze the impact of a forecasted deviation from the plan and identify opti…" at bounding box center [471, 72] width 178 height 18
click at [382, 62] on input "a. To analyze the impact of a forecasted deviation from the plan and identify o…" at bounding box center [382, 60] width 0 height 4
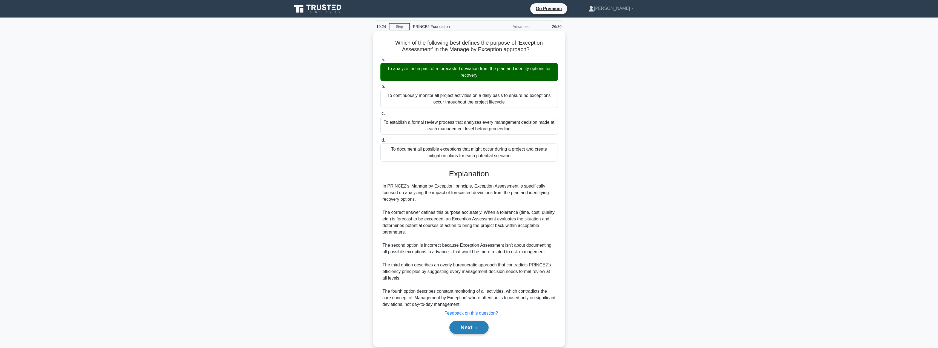
click at [462, 330] on button "Next" at bounding box center [469, 327] width 39 height 13
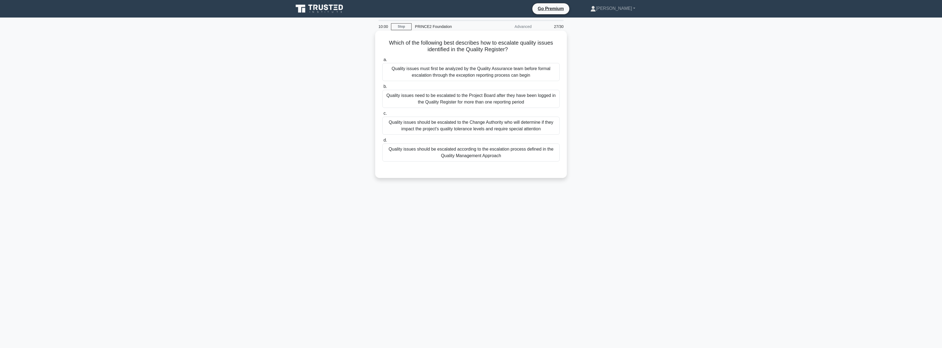
click at [474, 151] on div "Quality issues should be escalated according to the escalation process defined …" at bounding box center [471, 153] width 178 height 18
click at [382, 142] on input "d. Quality issues should be escalated according to the escalation process defin…" at bounding box center [382, 141] width 0 height 4
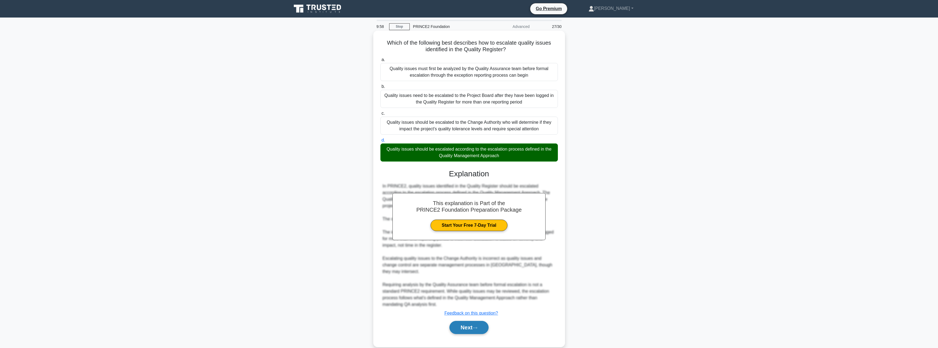
click at [464, 321] on button "Next" at bounding box center [469, 327] width 39 height 13
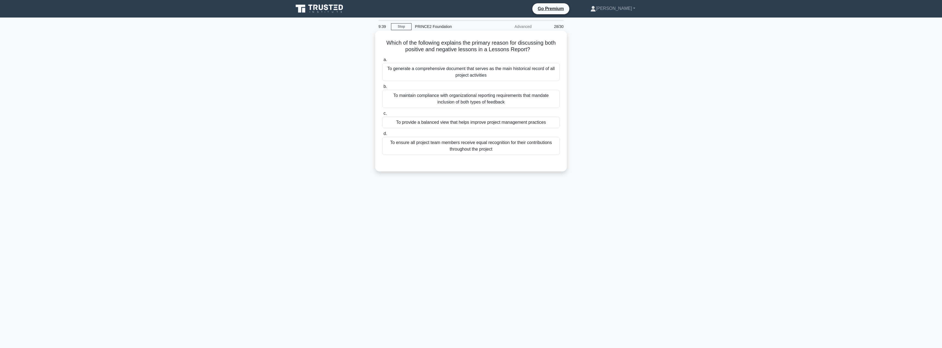
click at [480, 75] on div "To generate a comprehensive document that serves as the main historical record …" at bounding box center [471, 72] width 178 height 18
click at [382, 62] on input "a. To generate a comprehensive document that serves as the main historical reco…" at bounding box center [382, 60] width 0 height 4
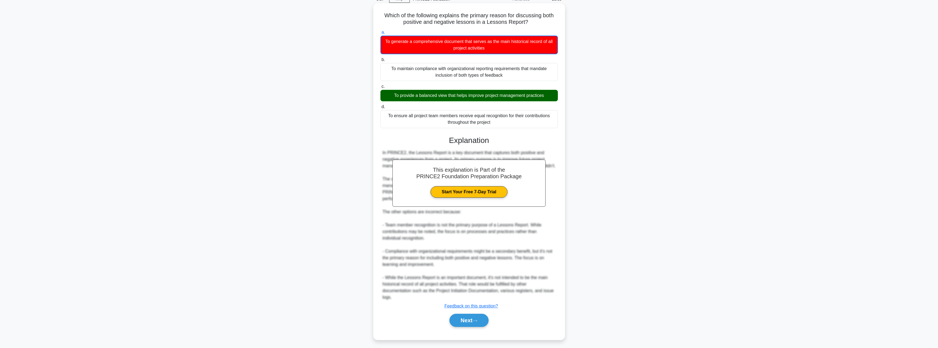
scroll to position [28, 0]
click at [459, 327] on button "Next" at bounding box center [469, 320] width 39 height 13
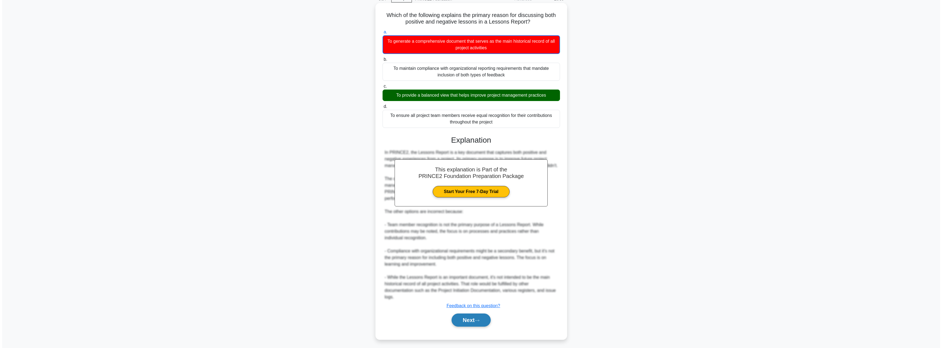
scroll to position [0, 0]
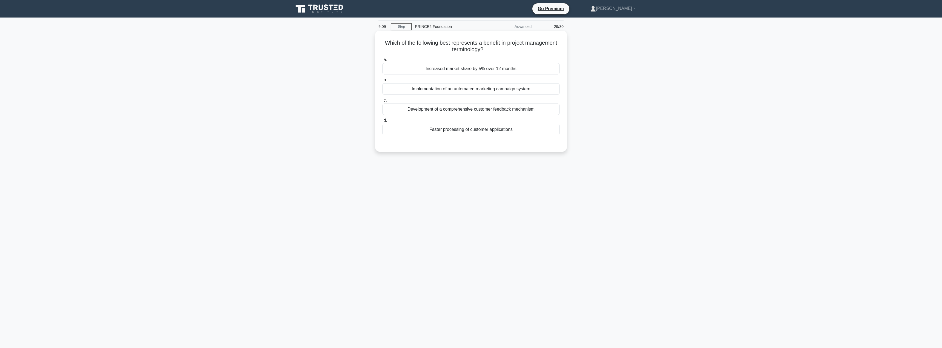
click at [452, 109] on div "Development of a comprehensive customer feedback mechanism" at bounding box center [471, 110] width 178 height 12
click at [382, 102] on input "c. Development of a comprehensive customer feedback mechanism" at bounding box center [382, 101] width 0 height 4
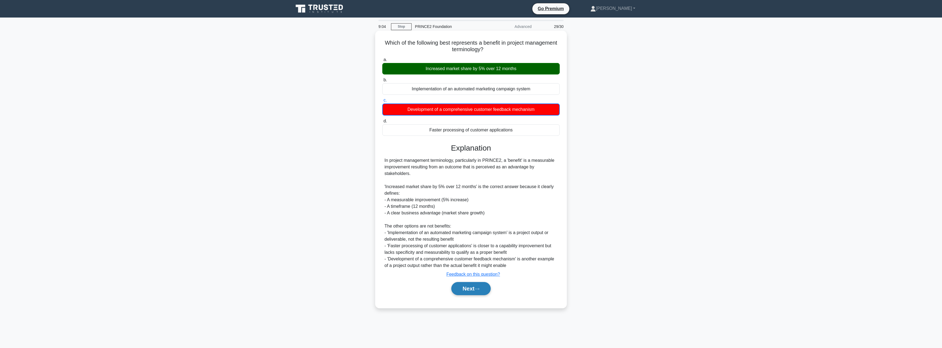
click at [461, 290] on button "Next" at bounding box center [470, 288] width 39 height 13
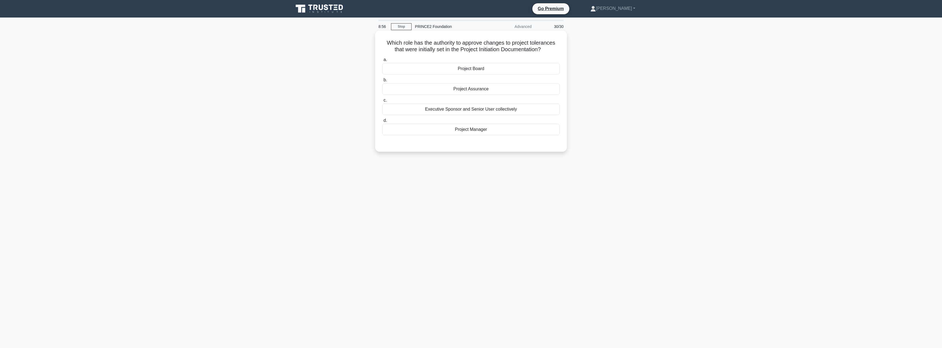
click at [456, 72] on div "Project Board" at bounding box center [471, 69] width 178 height 12
click at [382, 62] on input "a. Project Board" at bounding box center [382, 60] width 0 height 4
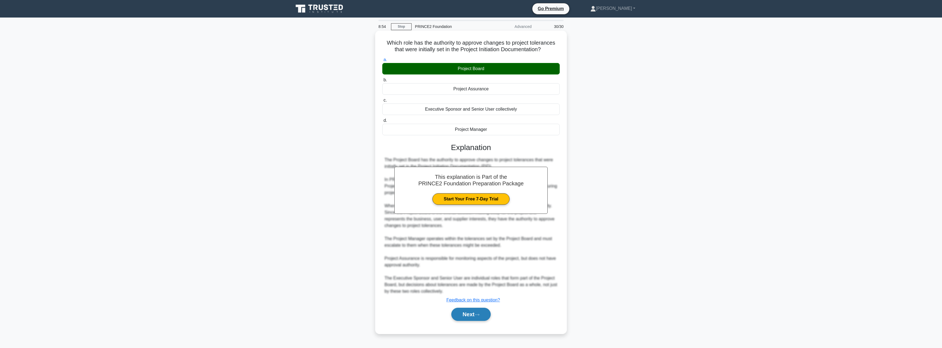
click at [465, 319] on button "Next" at bounding box center [470, 314] width 39 height 13
click at [465, 314] on button "Next" at bounding box center [470, 314] width 39 height 13
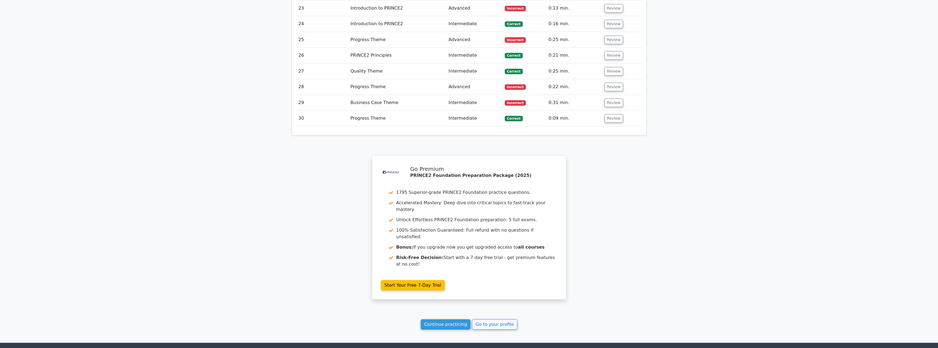
scroll to position [1169, 0]
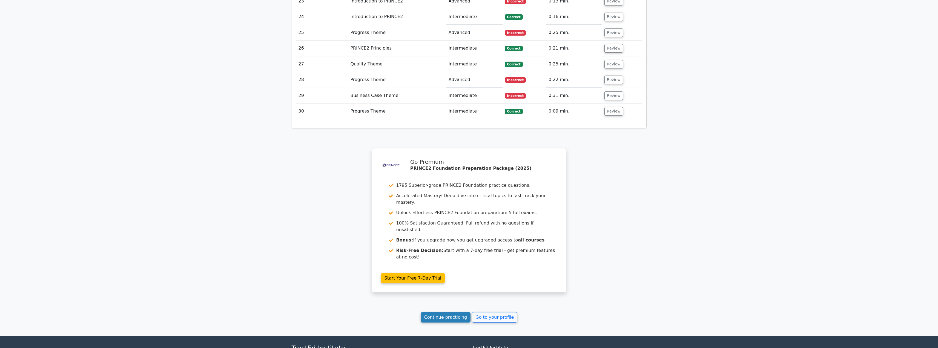
click at [438, 312] on link "Continue practicing" at bounding box center [446, 317] width 50 height 10
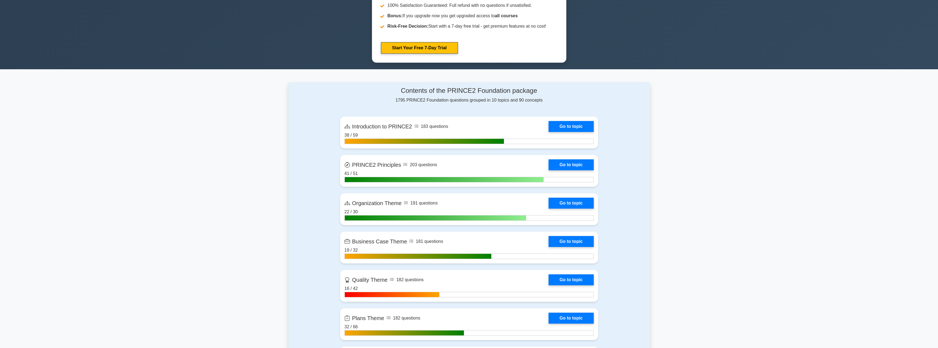
scroll to position [284, 0]
